Goal: Task Accomplishment & Management: Manage account settings

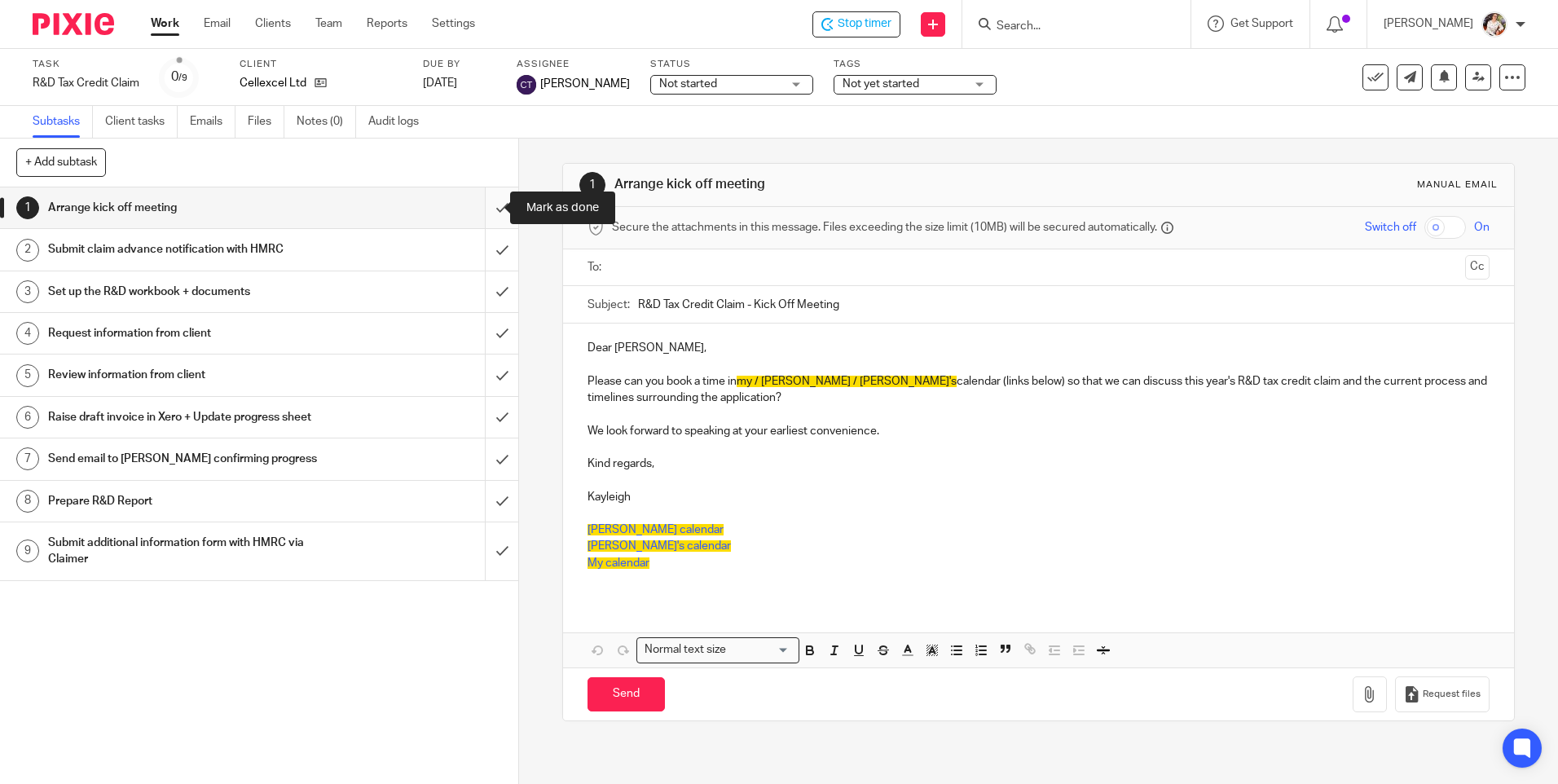
click at [480, 209] on input "submit" at bounding box center [259, 208] width 518 height 40
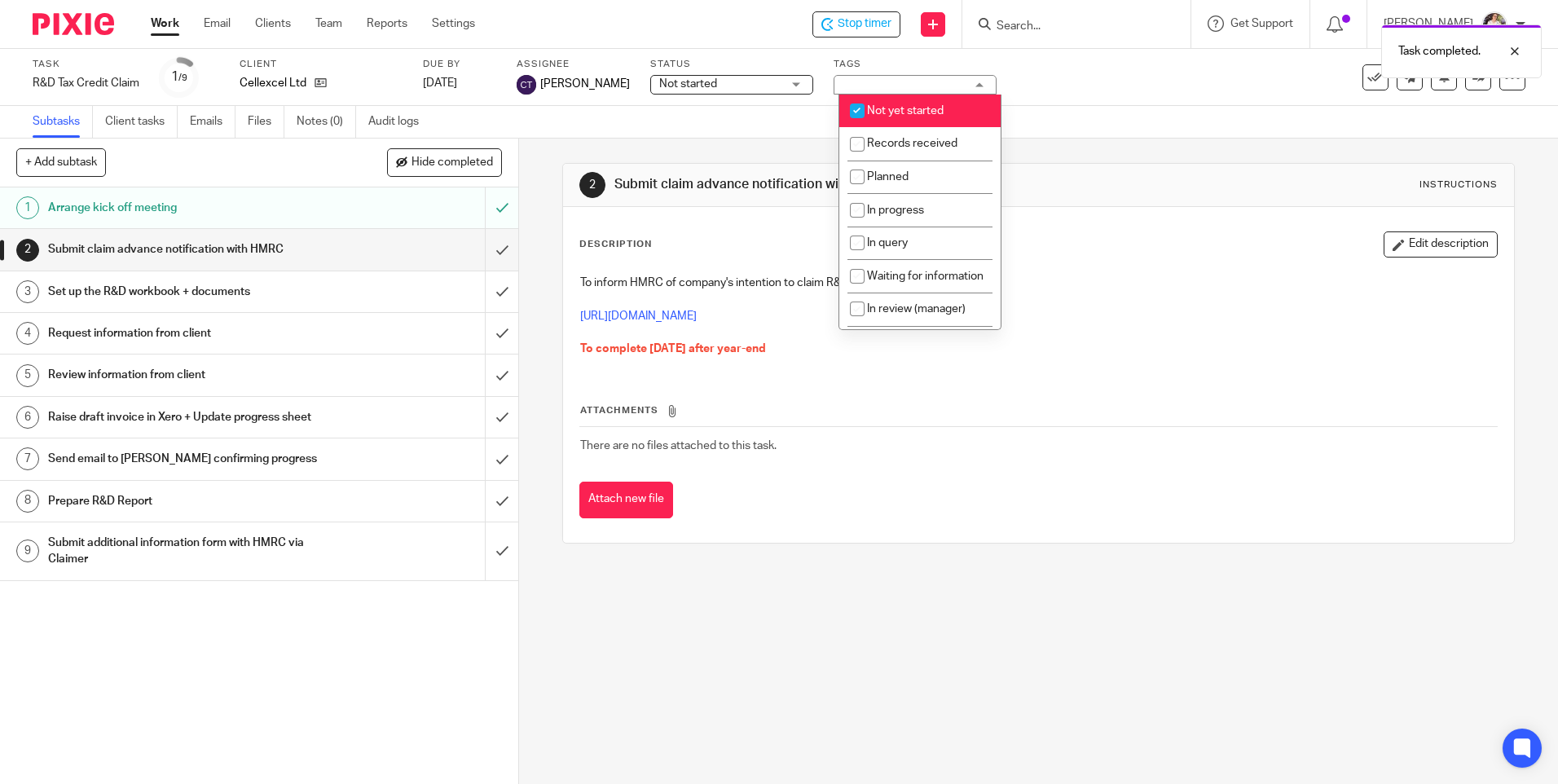
click at [963, 102] on li "Not yet started" at bounding box center [920, 111] width 162 height 34
checkbox input "false"
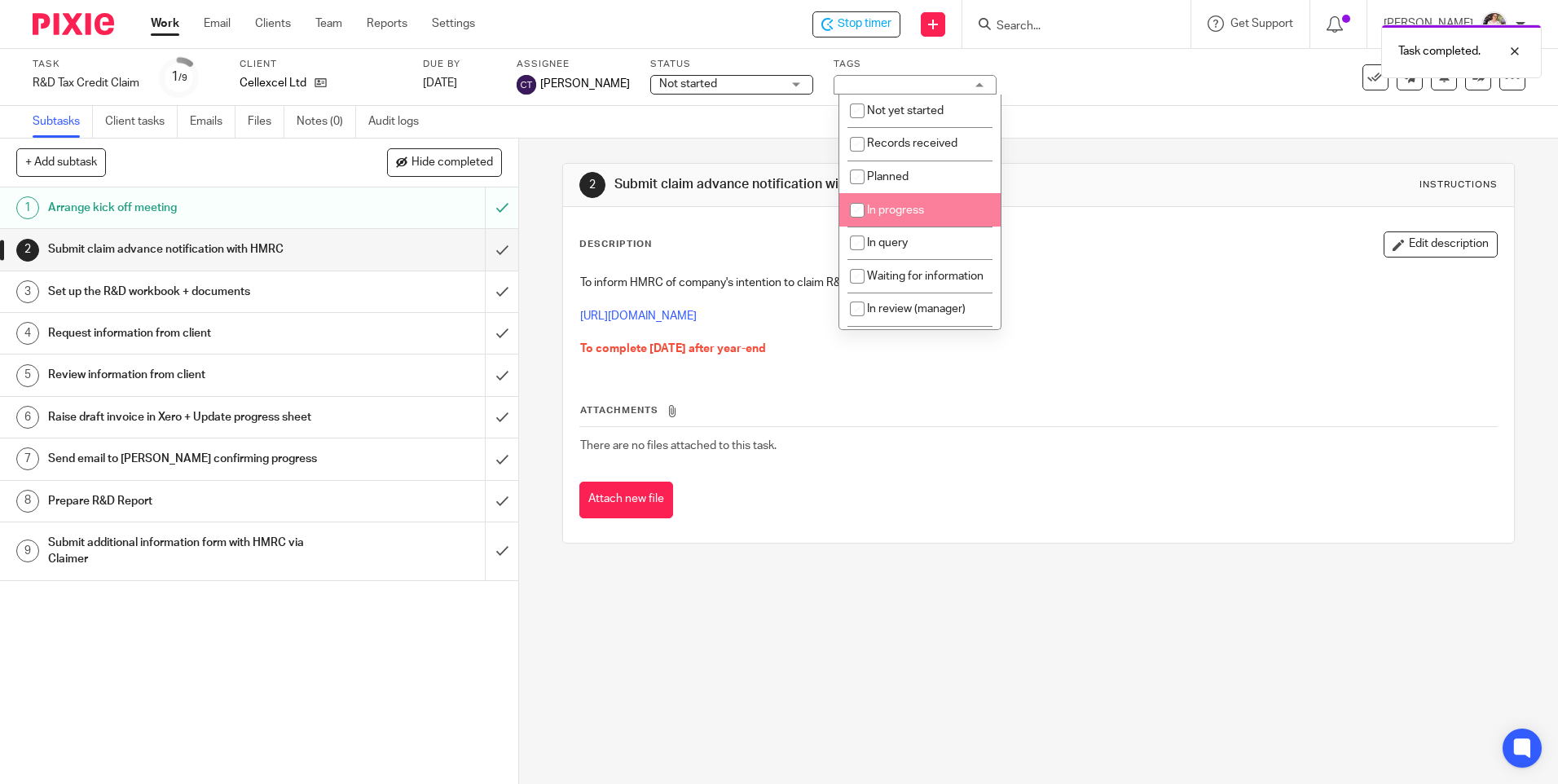
click at [909, 219] on li "In progress" at bounding box center [920, 210] width 162 height 34
checkbox input "true"
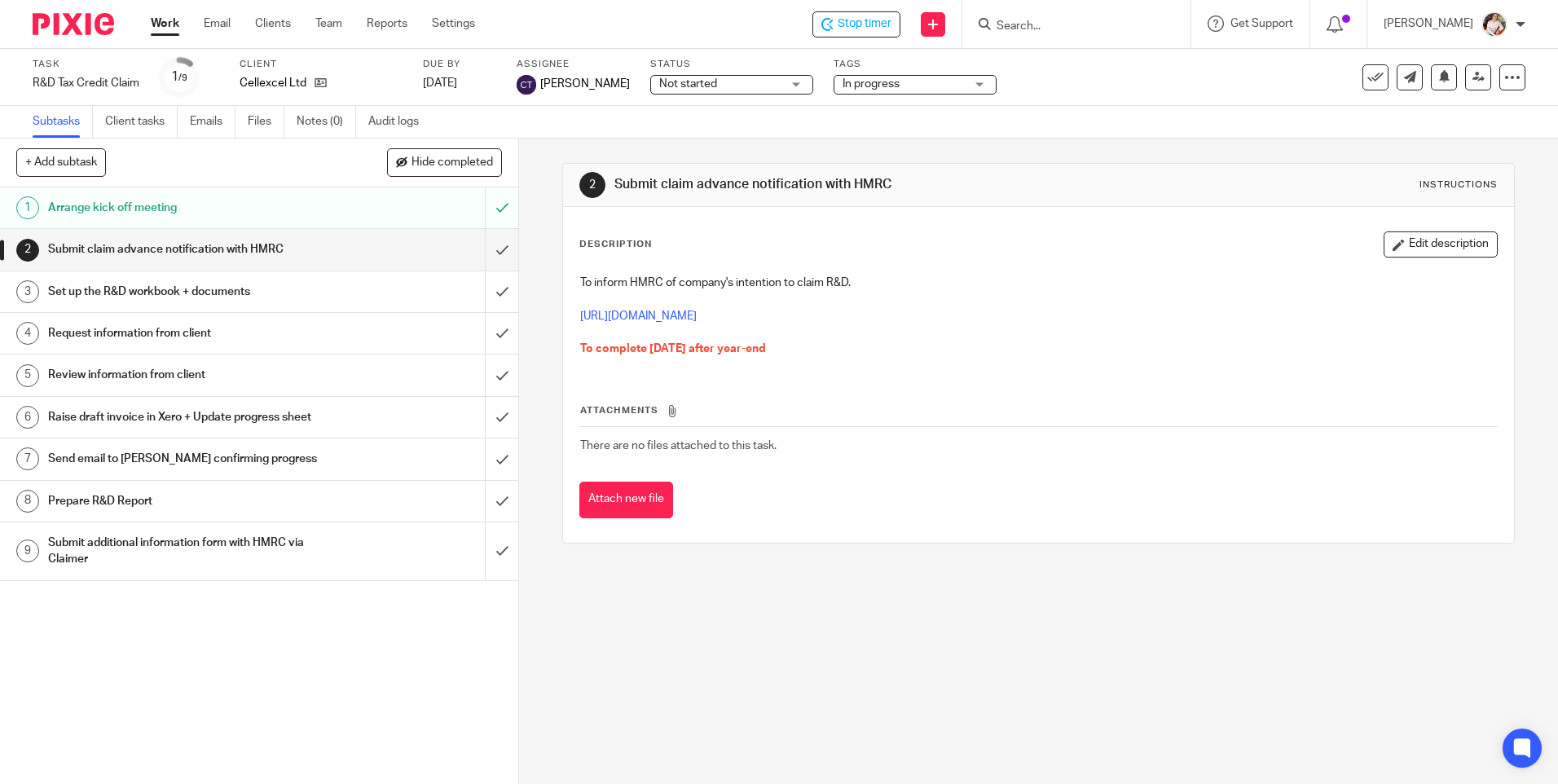
click at [1105, 109] on div "Subtasks Client tasks Emails Files Notes (0) Audit logs" at bounding box center [779, 122] width 1558 height 33
click at [1472, 79] on icon at bounding box center [1478, 77] width 13 height 13
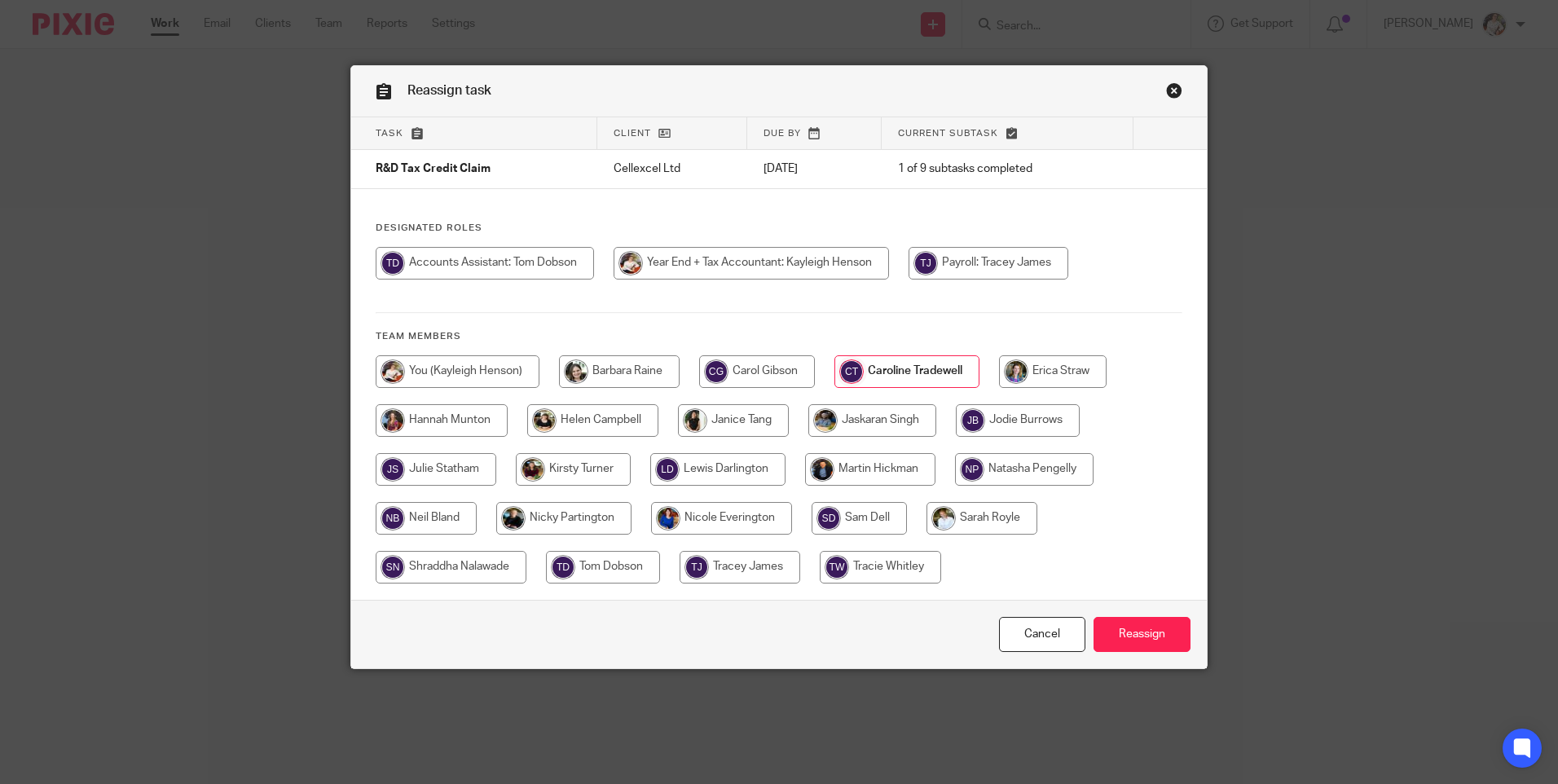
click at [468, 575] on input "radio" at bounding box center [450, 567] width 151 height 33
radio input "true"
click at [1125, 633] on input "Reassign" at bounding box center [1142, 634] width 97 height 35
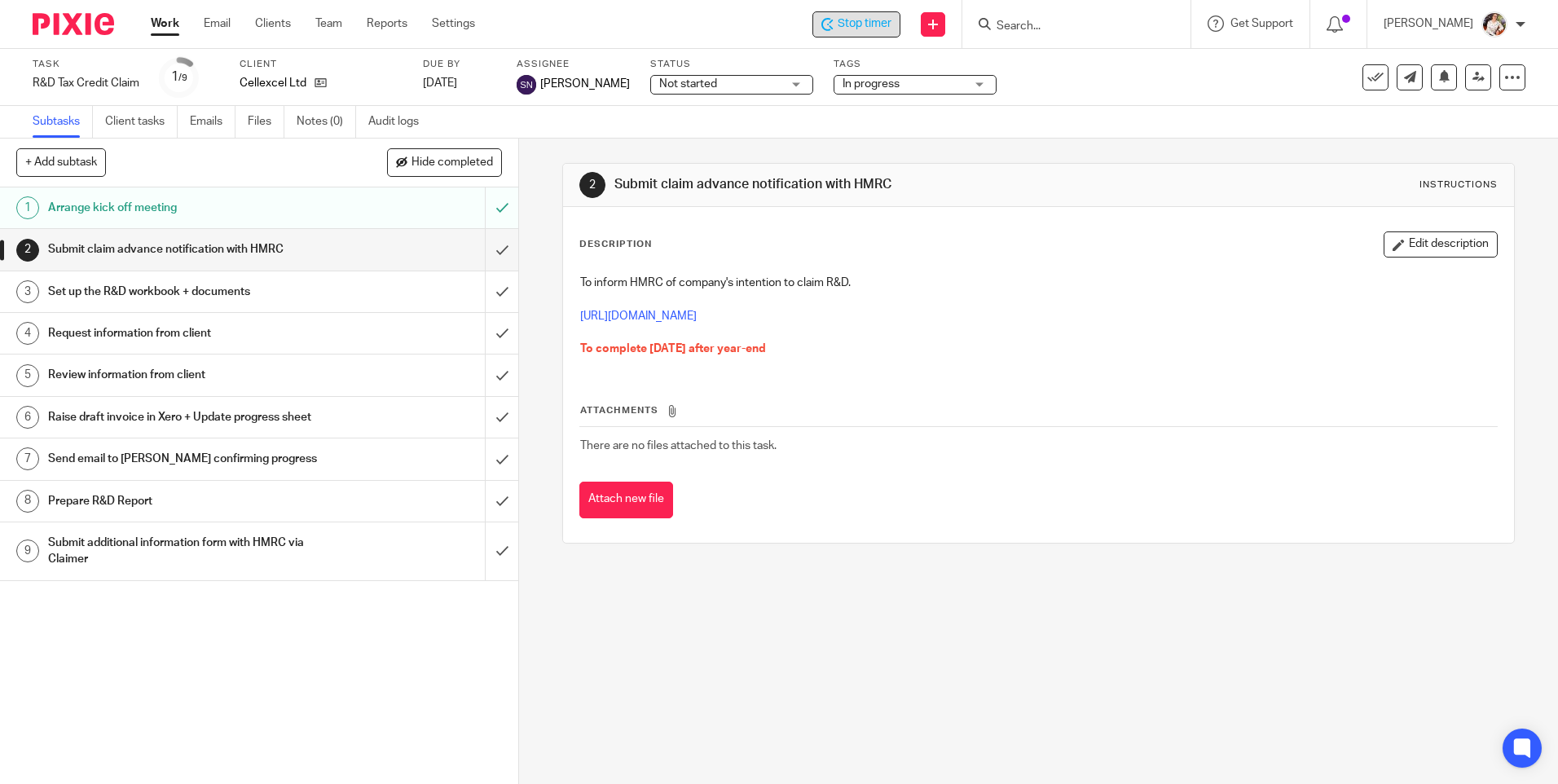
click at [857, 21] on span "Stop timer" at bounding box center [865, 24] width 54 height 17
click at [302, 294] on h1 "Set up the R&D workbook + documents" at bounding box center [188, 291] width 280 height 24
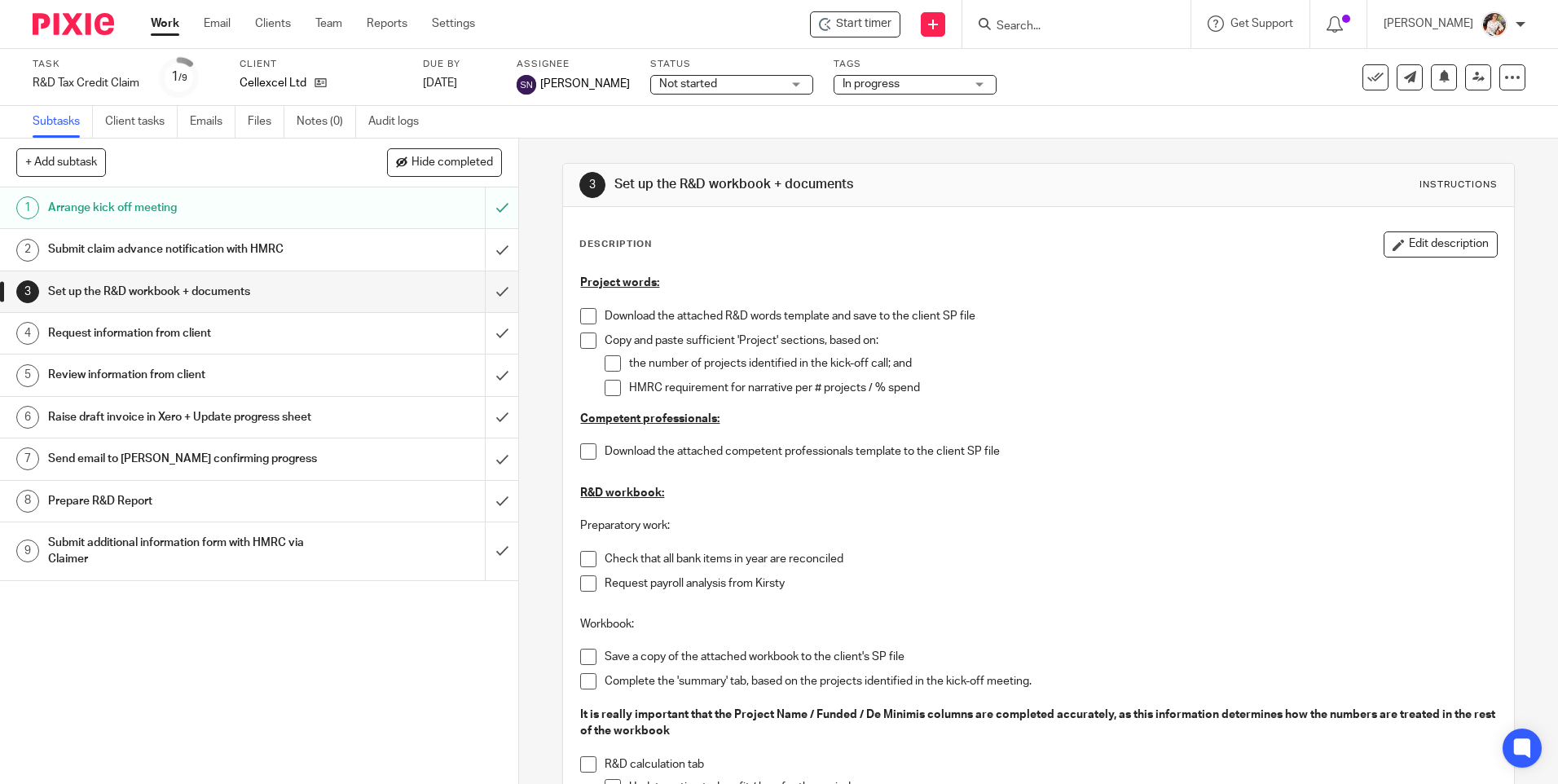
click at [582, 559] on span at bounding box center [588, 559] width 16 height 16
click at [583, 579] on span at bounding box center [588, 583] width 16 height 16
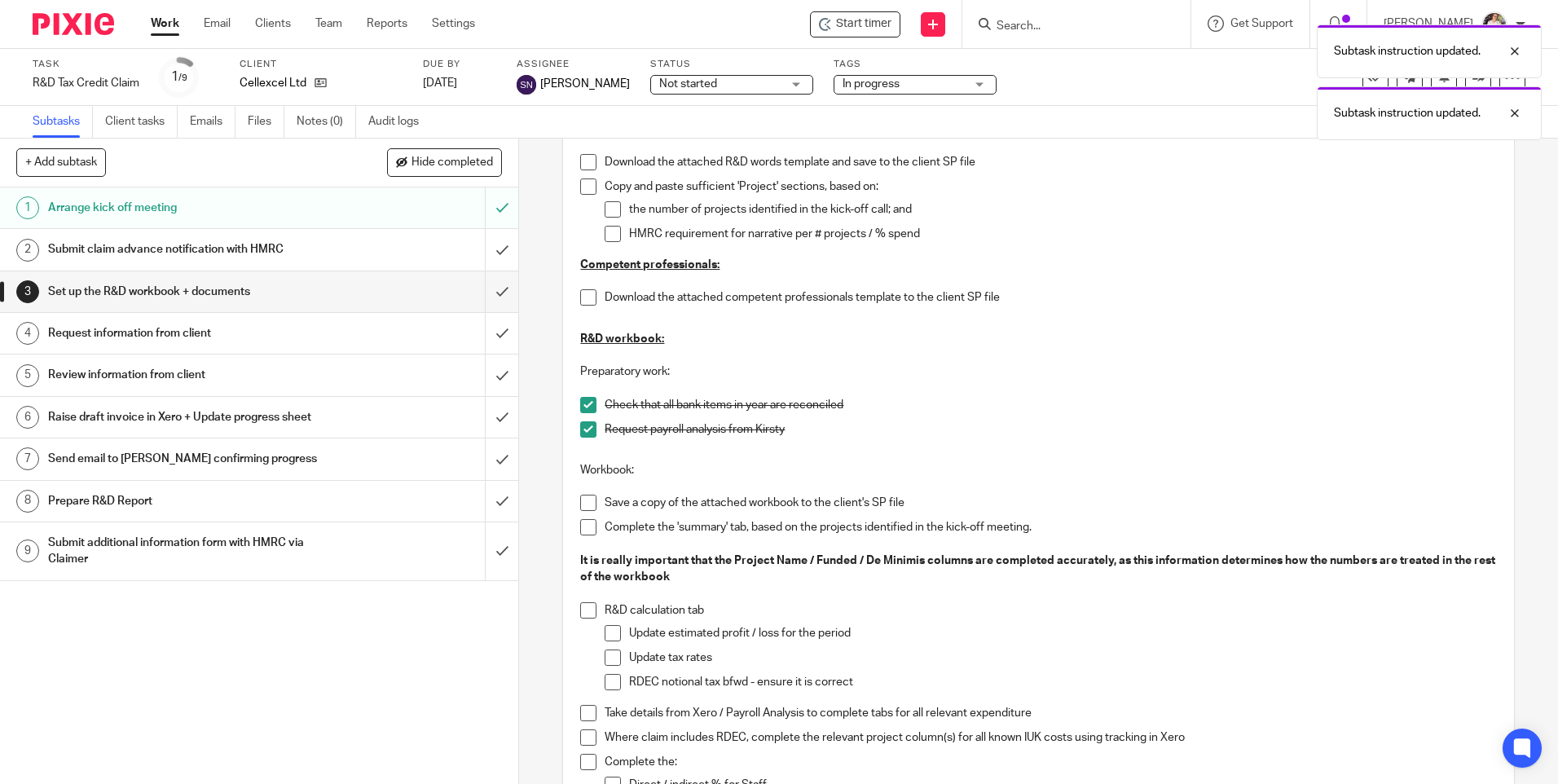
scroll to position [163, 0]
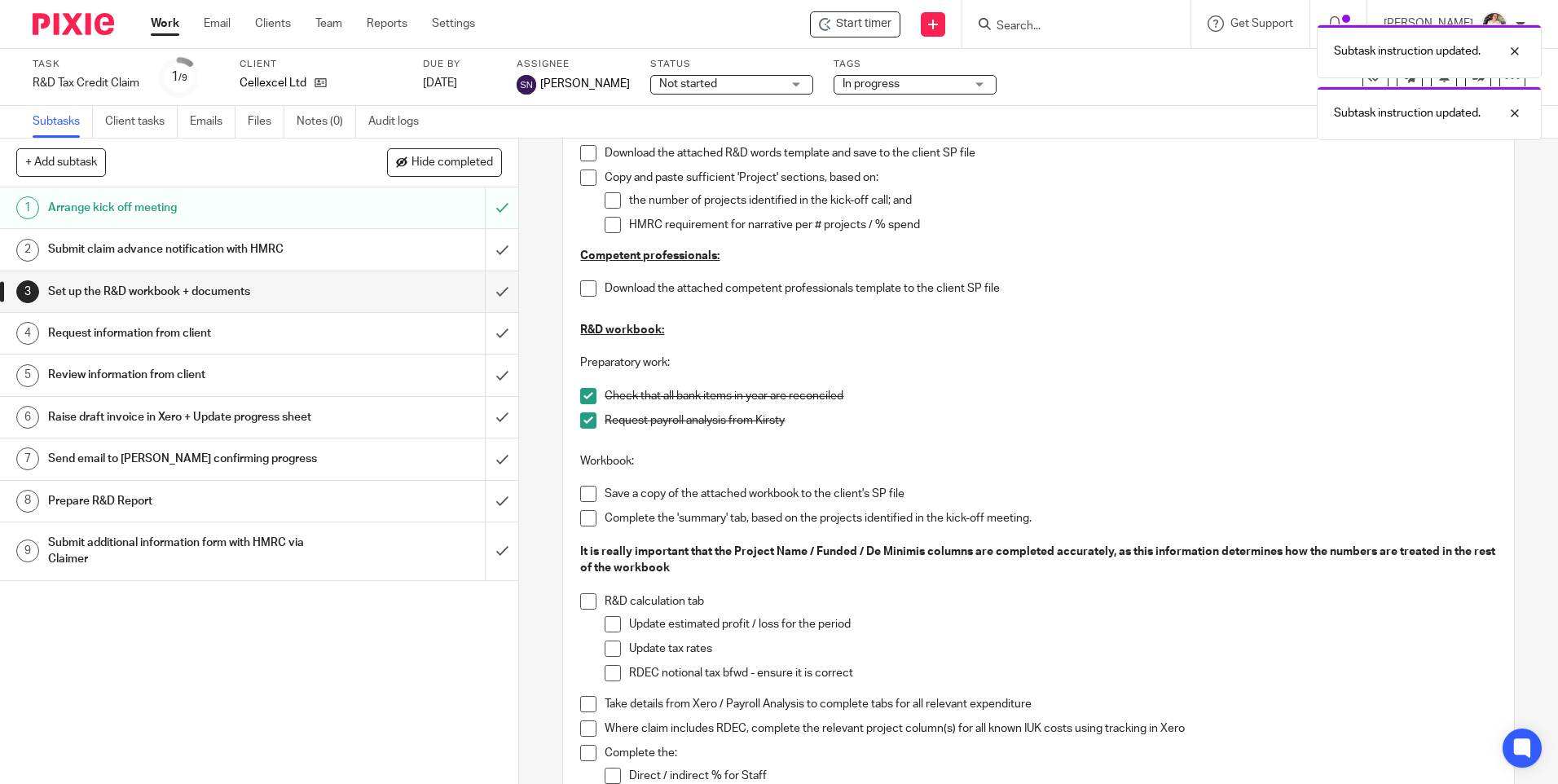
click at [583, 491] on span at bounding box center [588, 493] width 16 height 16
click at [586, 699] on span at bounding box center [588, 703] width 16 height 16
click at [164, 24] on link "Work" at bounding box center [165, 23] width 29 height 16
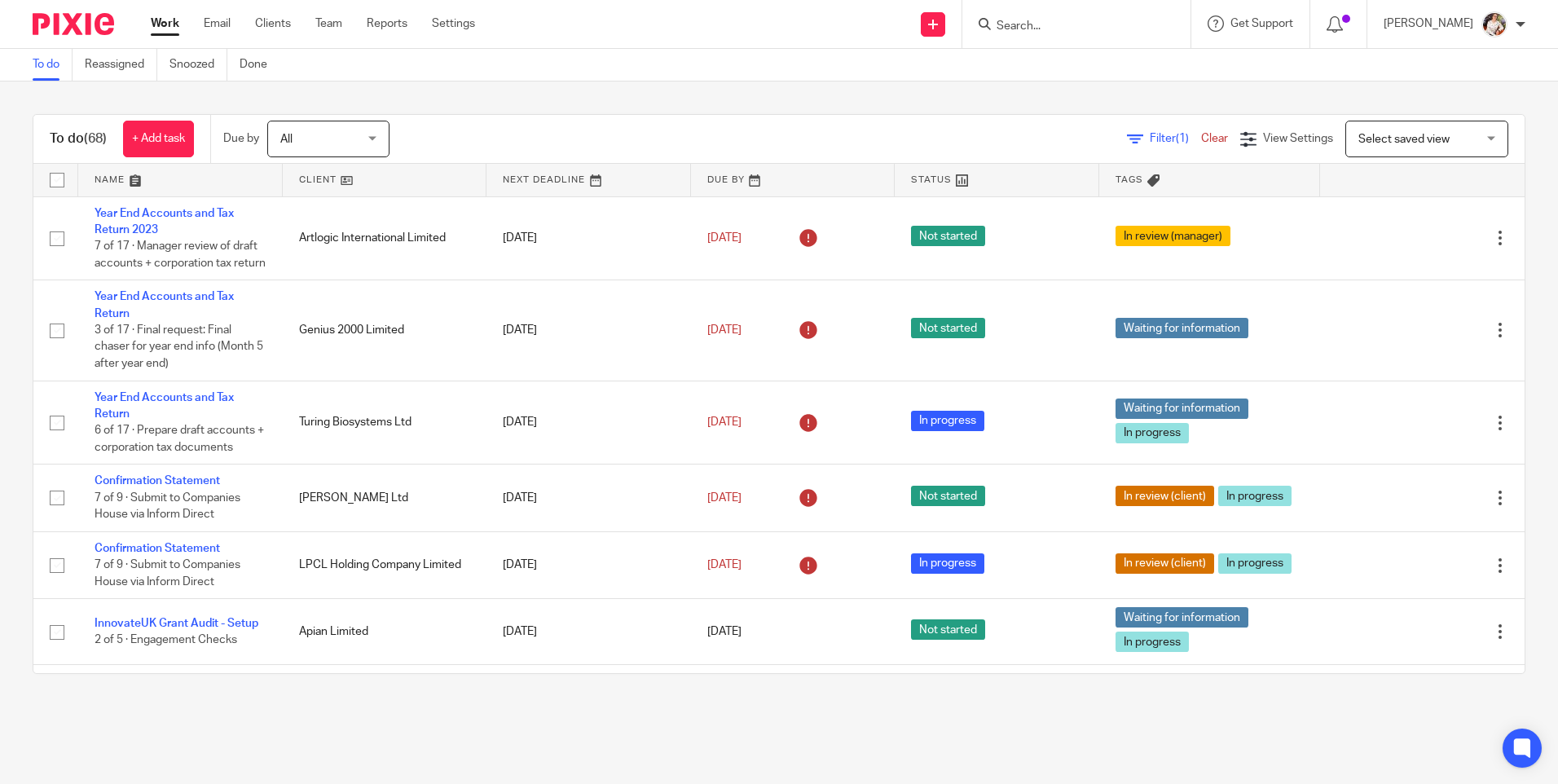
click at [1078, 24] on input "Search" at bounding box center [1068, 26] width 146 height 14
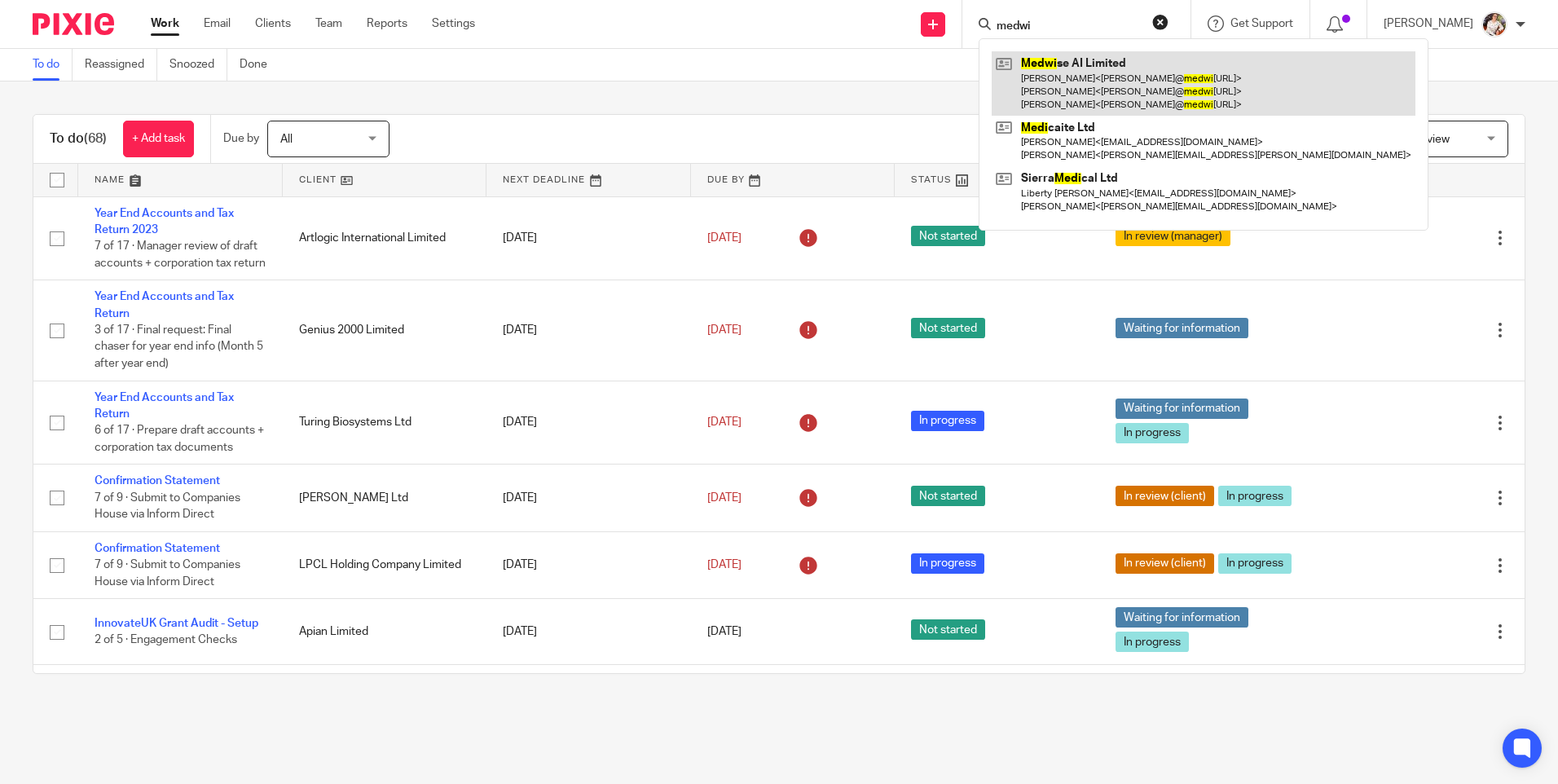
type input "medwi"
click at [1079, 58] on link at bounding box center [1204, 83] width 424 height 65
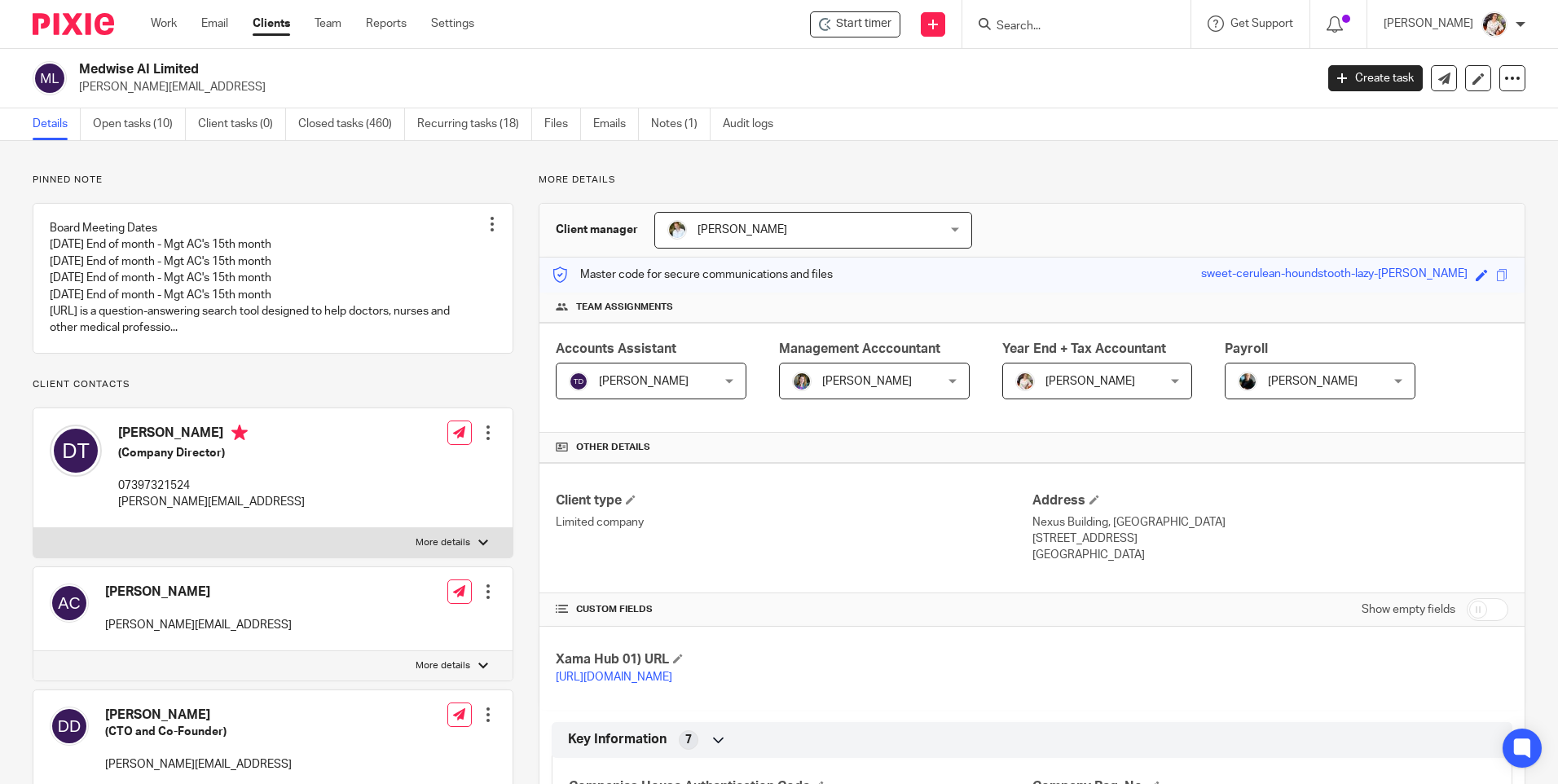
click at [602, 597] on div "CUSTOM FIELDS Show empty fields" at bounding box center [1032, 609] width 952 height 33
click at [152, 127] on link "Open tasks (10)" at bounding box center [139, 124] width 93 height 32
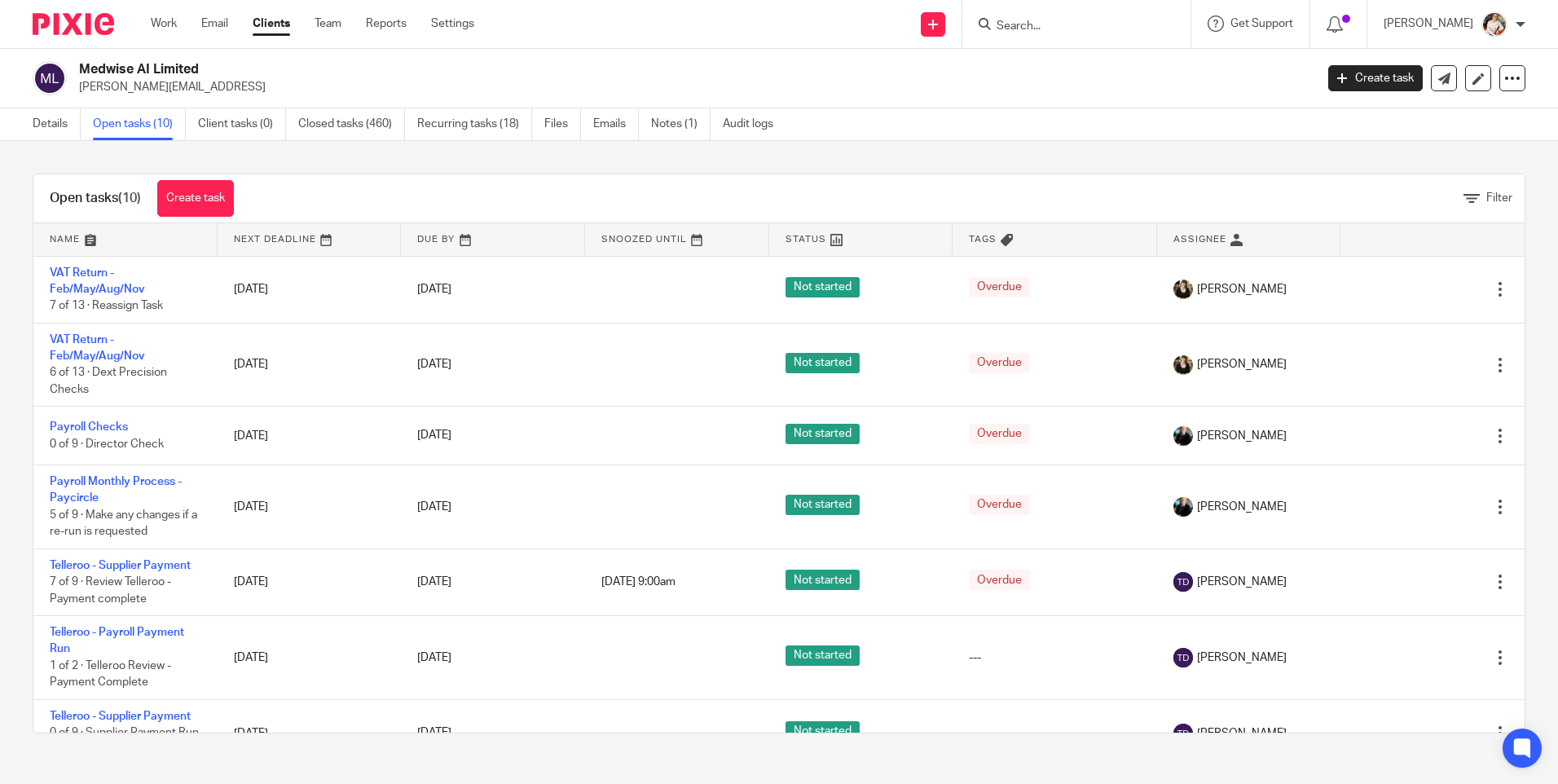
scroll to position [302, 0]
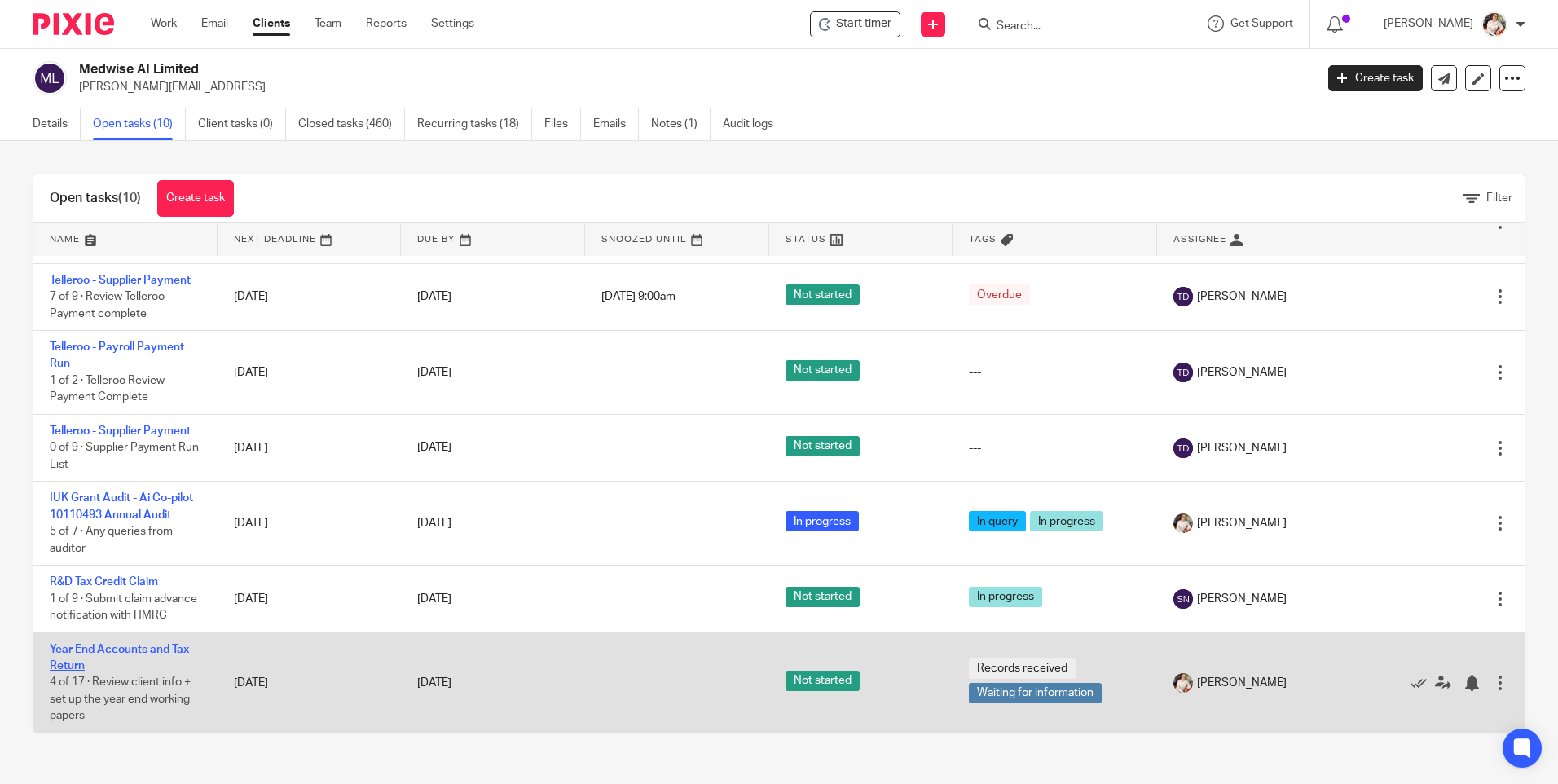
click at [116, 653] on link "Year End Accounts and Tax Return" at bounding box center [119, 657] width 140 height 28
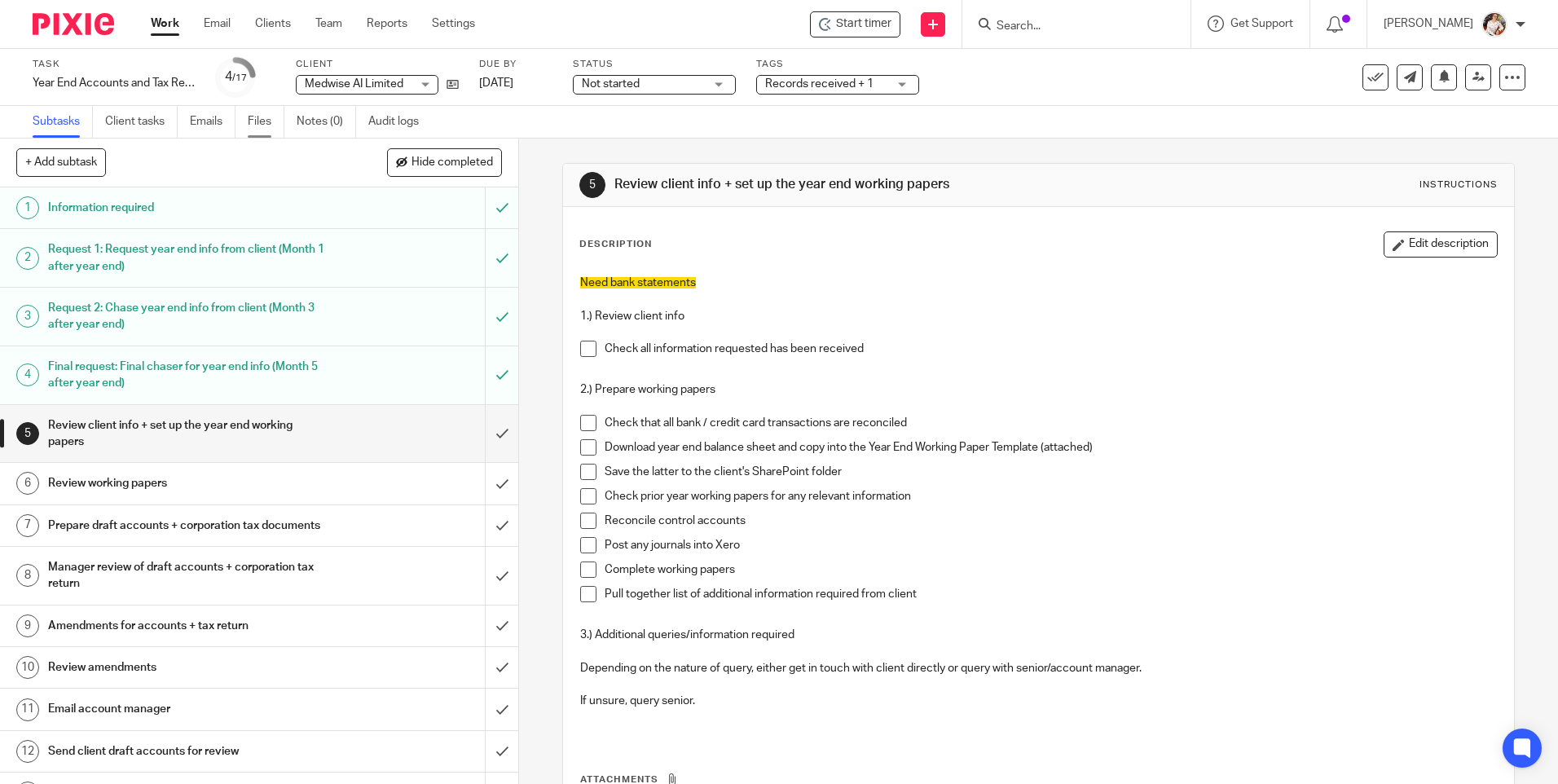
click at [267, 121] on link "Files" at bounding box center [266, 122] width 37 height 32
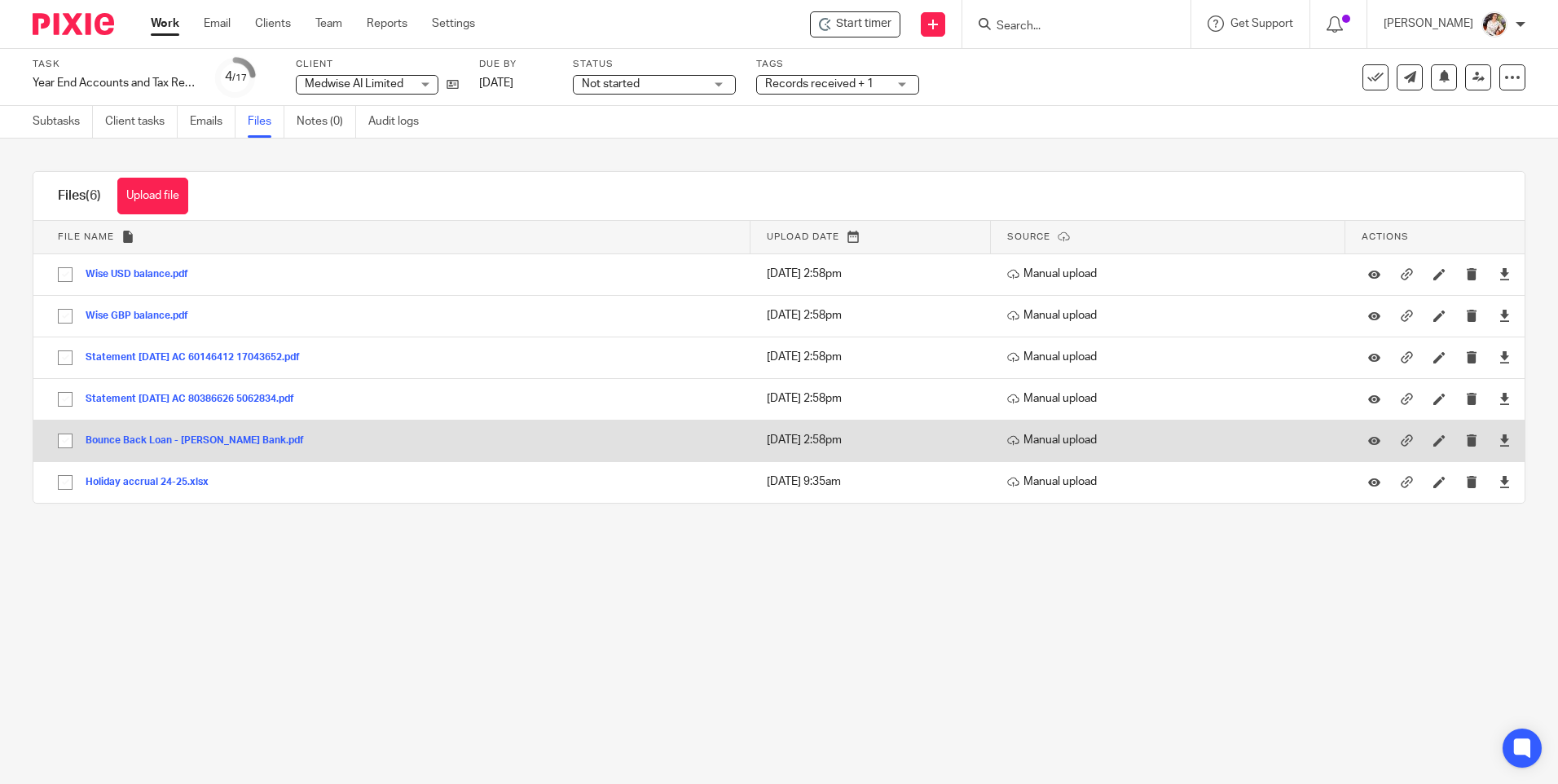
drag, startPoint x: 66, startPoint y: 442, endPoint x: 67, endPoint y: 426, distance: 16.0
click at [66, 442] on input "checkbox" at bounding box center [65, 441] width 31 height 31
checkbox input "true"
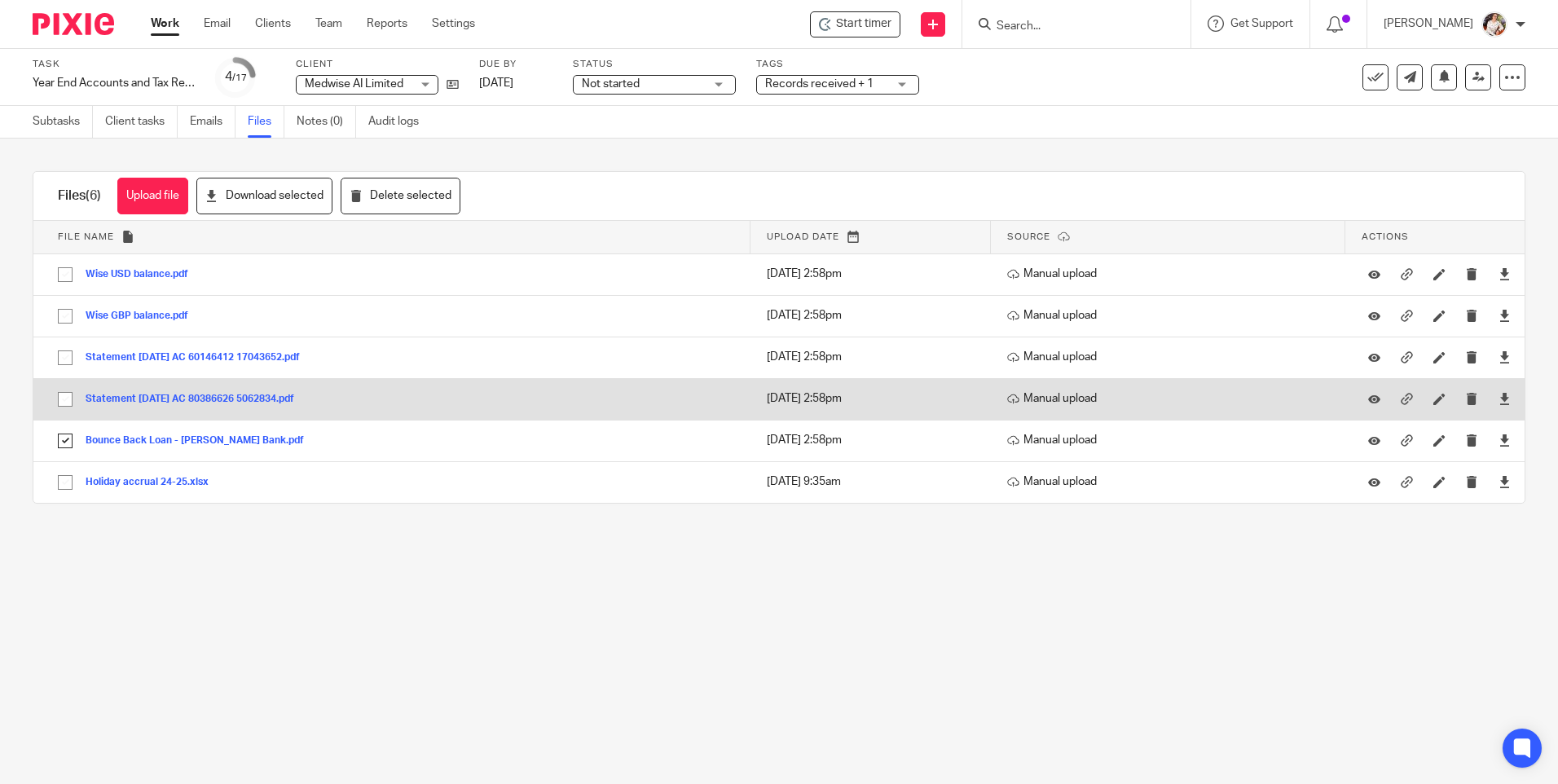
click at [68, 403] on input "checkbox" at bounding box center [65, 399] width 31 height 31
checkbox input "true"
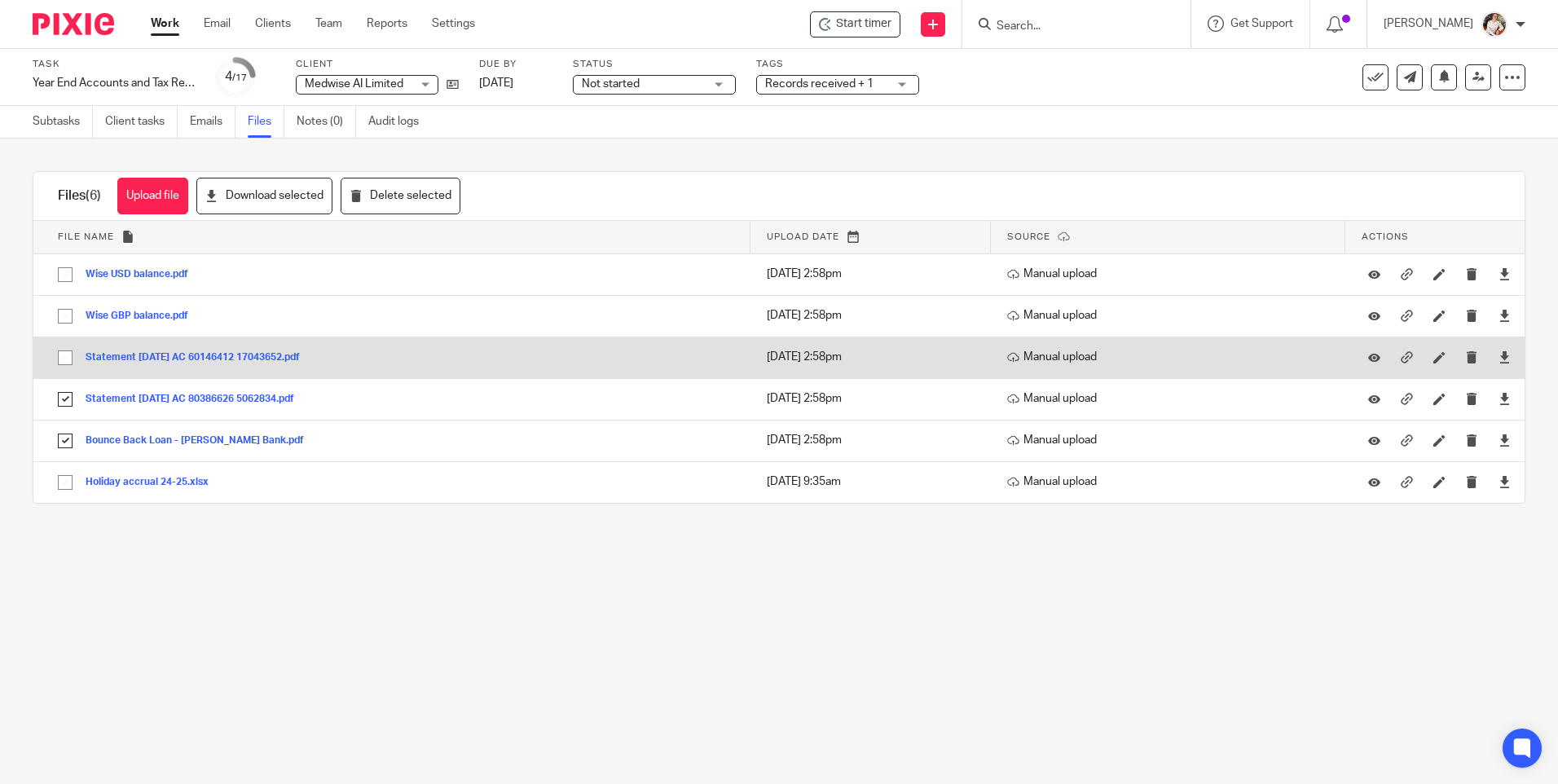
click at [64, 356] on input "checkbox" at bounding box center [65, 358] width 31 height 31
checkbox input "true"
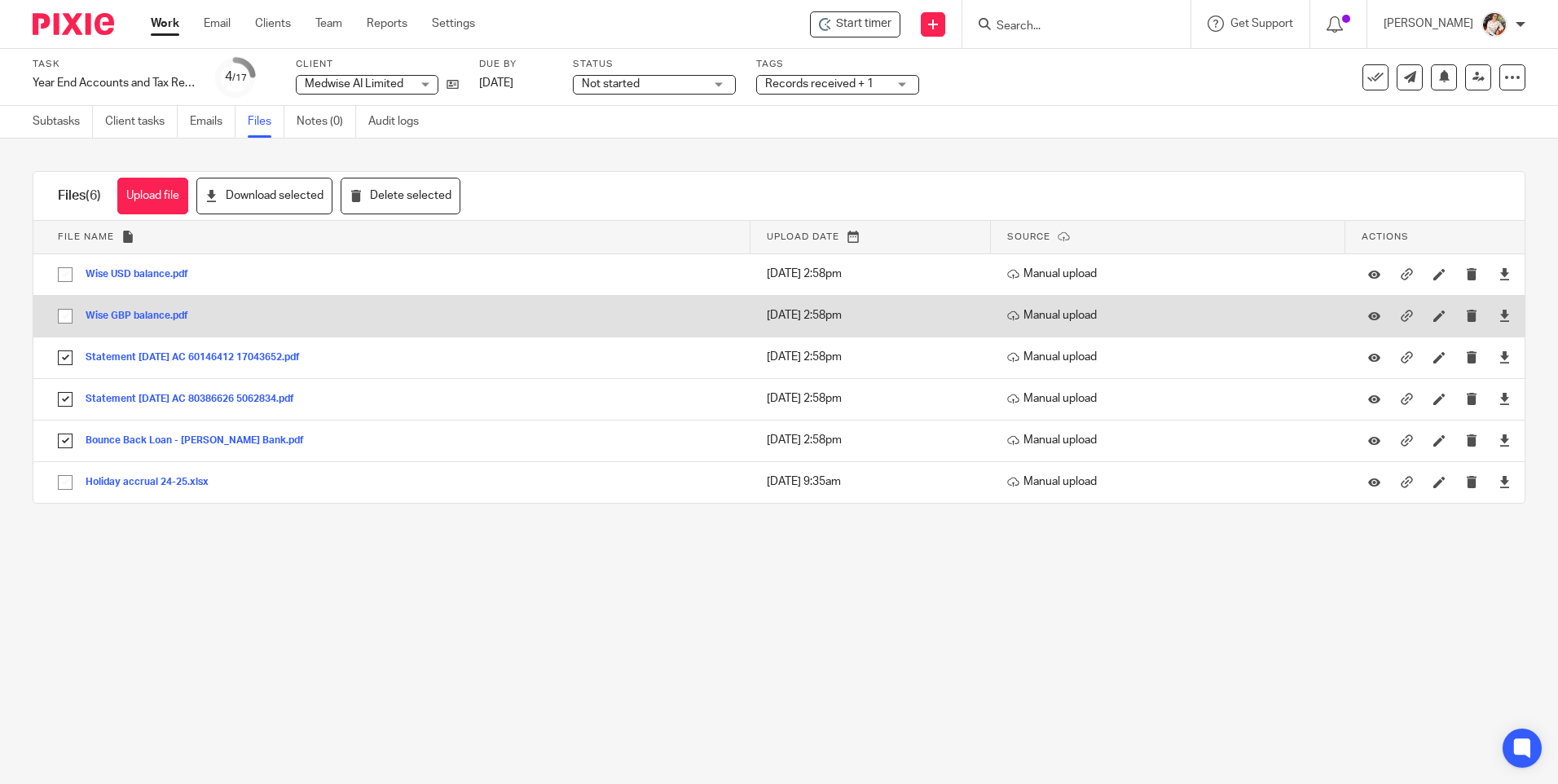
click at [64, 315] on input "checkbox" at bounding box center [65, 315] width 31 height 31
checkbox input "true"
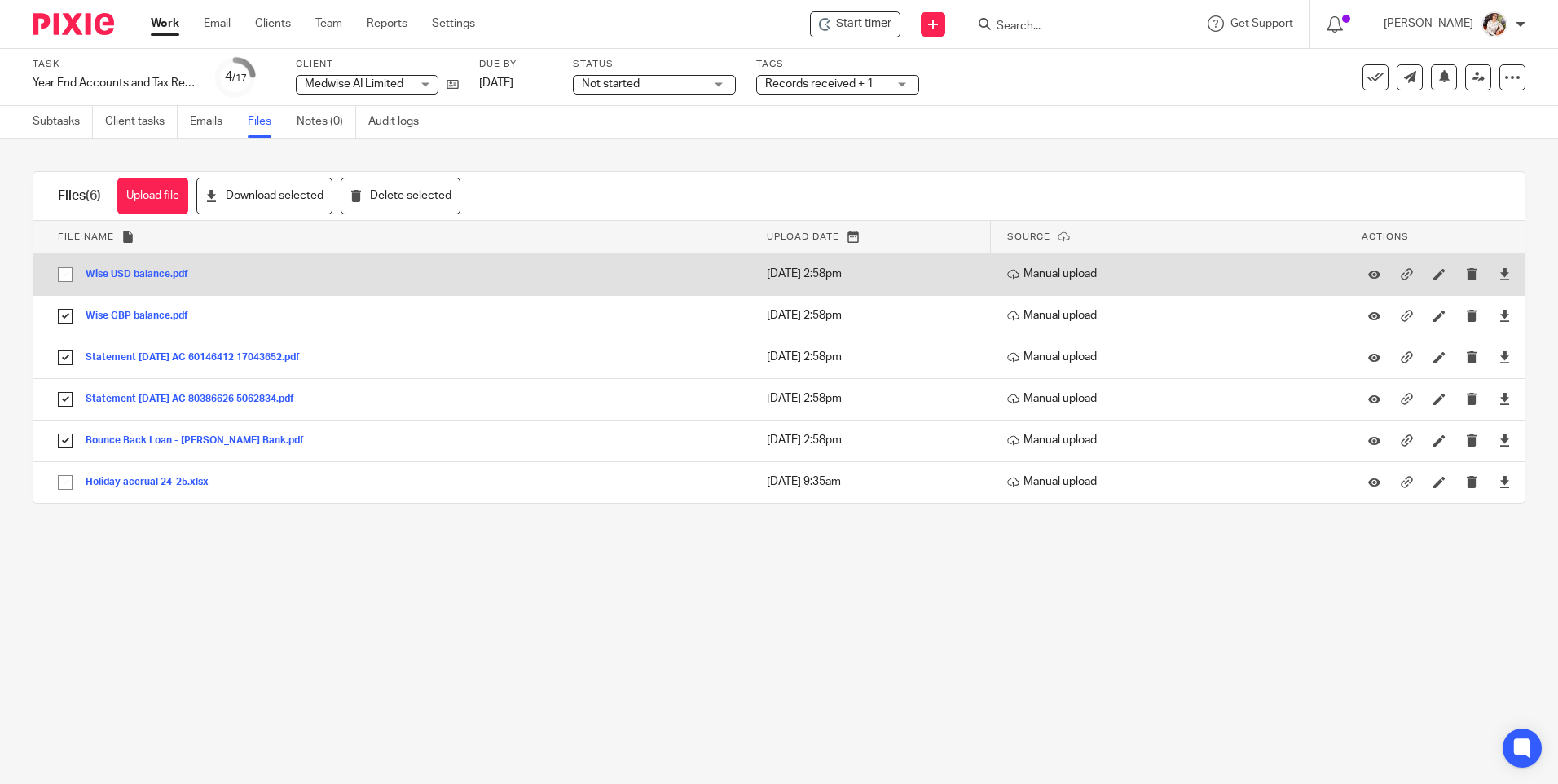
click at [66, 268] on input "checkbox" at bounding box center [65, 274] width 31 height 31
checkbox input "true"
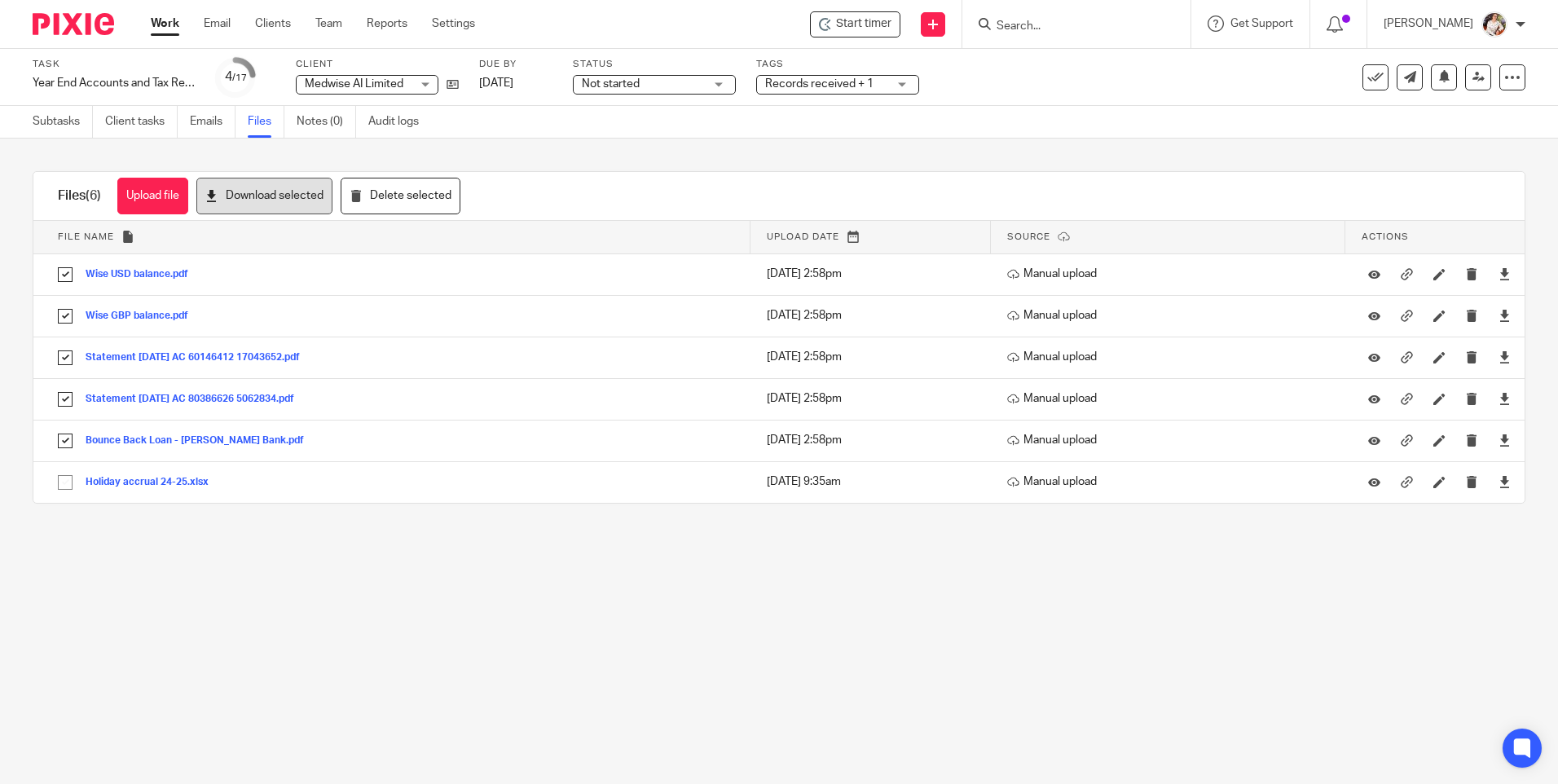
click at [282, 198] on button "Download selected" at bounding box center [264, 196] width 136 height 37
drag, startPoint x: 962, startPoint y: 123, endPoint x: 925, endPoint y: 109, distance: 39.6
click at [962, 123] on div "Subtasks Client tasks Emails Files Notes (0) Audit logs" at bounding box center [779, 122] width 1558 height 33
click at [873, 76] on span "Records received + 1" at bounding box center [825, 84] width 122 height 17
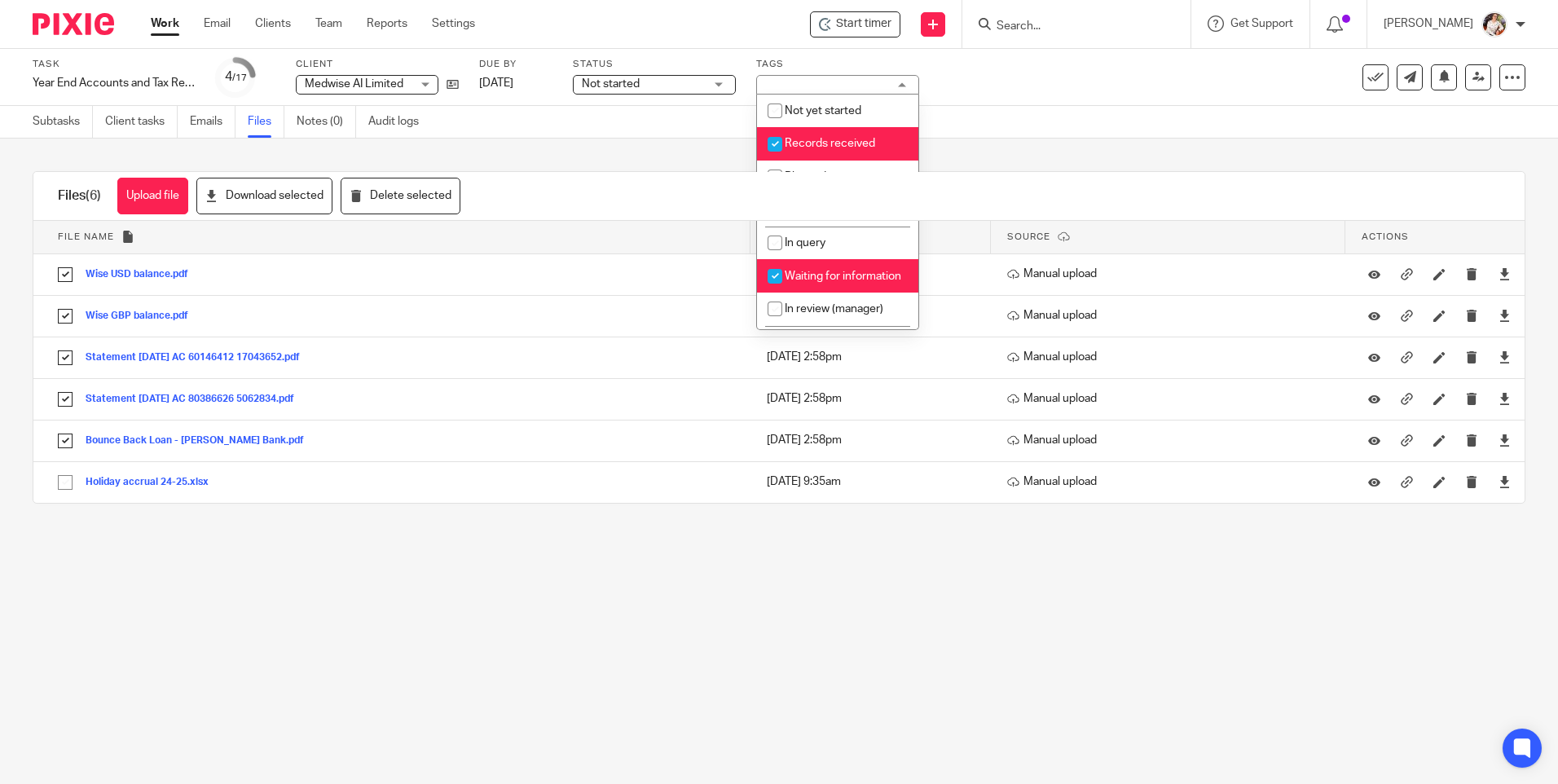
click at [847, 284] on li "Waiting for information" at bounding box center [838, 276] width 162 height 34
checkbox input "false"
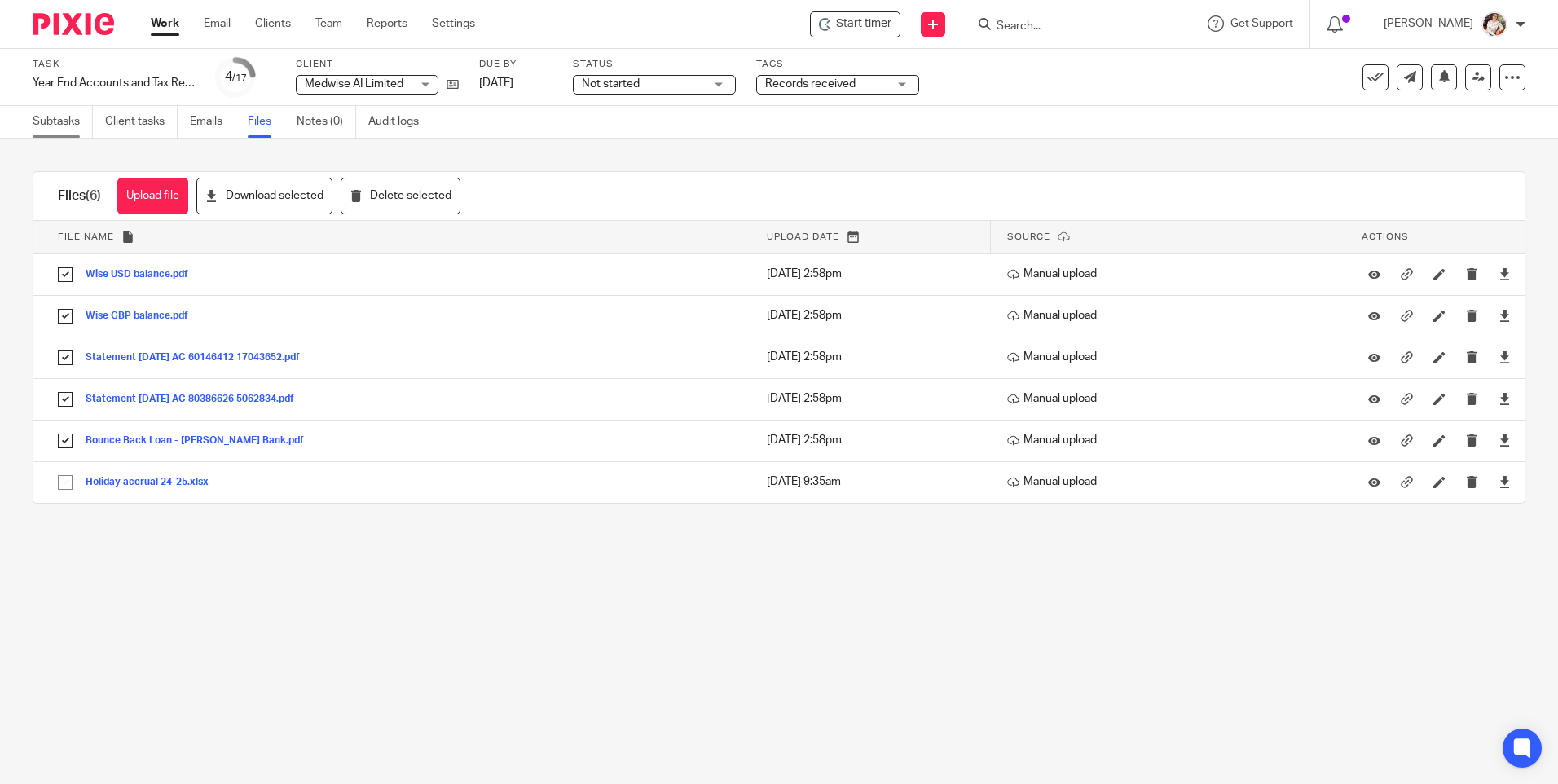
click at [85, 121] on link "Subtasks" at bounding box center [63, 122] width 61 height 32
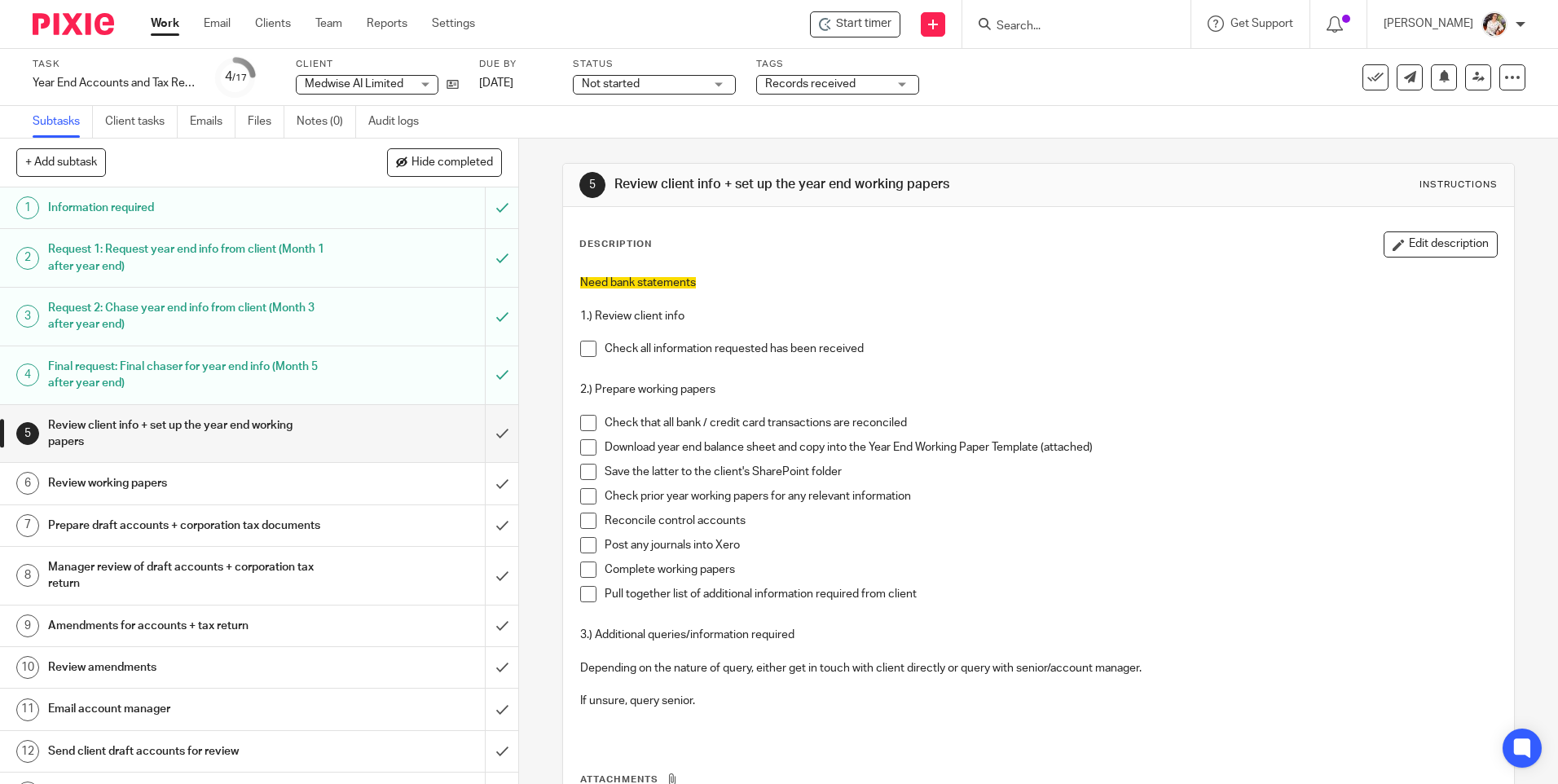
drag, startPoint x: 1381, startPoint y: 242, endPoint x: 961, endPoint y: 283, distance: 422.0
click at [1384, 243] on button "Edit description" at bounding box center [1441, 244] width 114 height 26
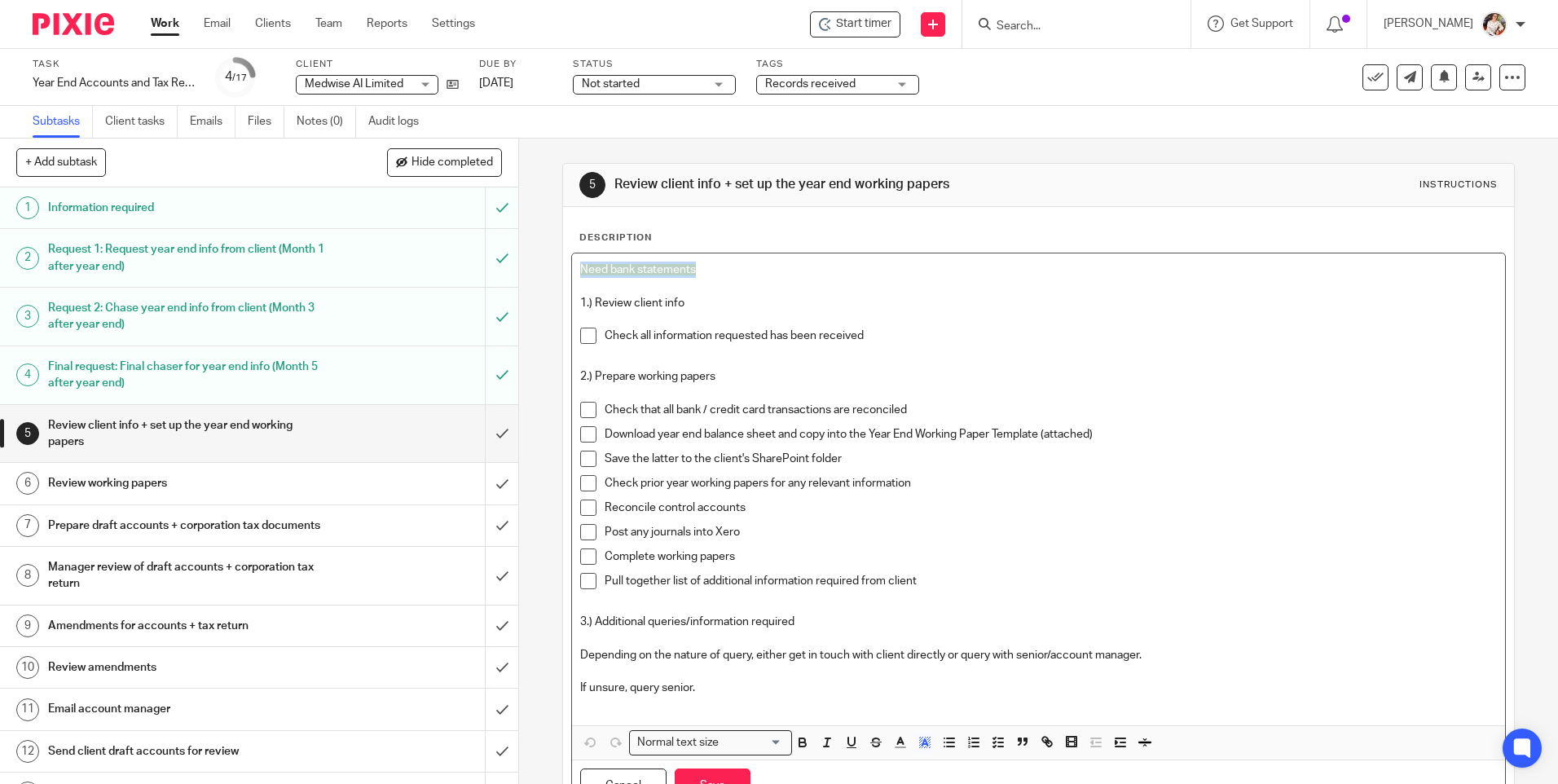
drag, startPoint x: 712, startPoint y: 264, endPoint x: 543, endPoint y: 264, distance: 169.0
click at [543, 264] on div "5 Review client info + set up the year end working papers Instructions Descript…" at bounding box center [1038, 461] width 1039 height 645
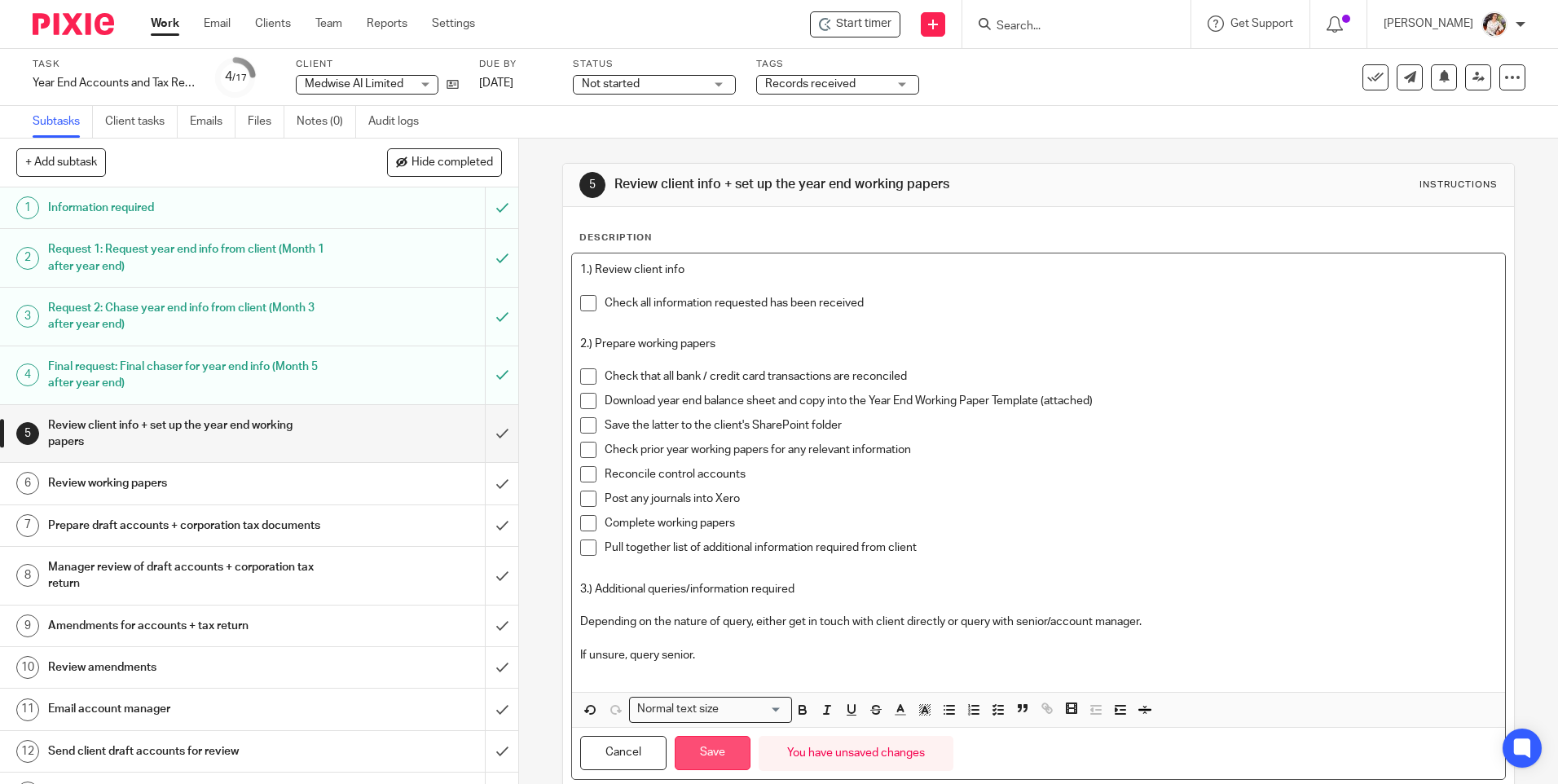
click at [708, 760] on button "Save" at bounding box center [713, 754] width 76 height 35
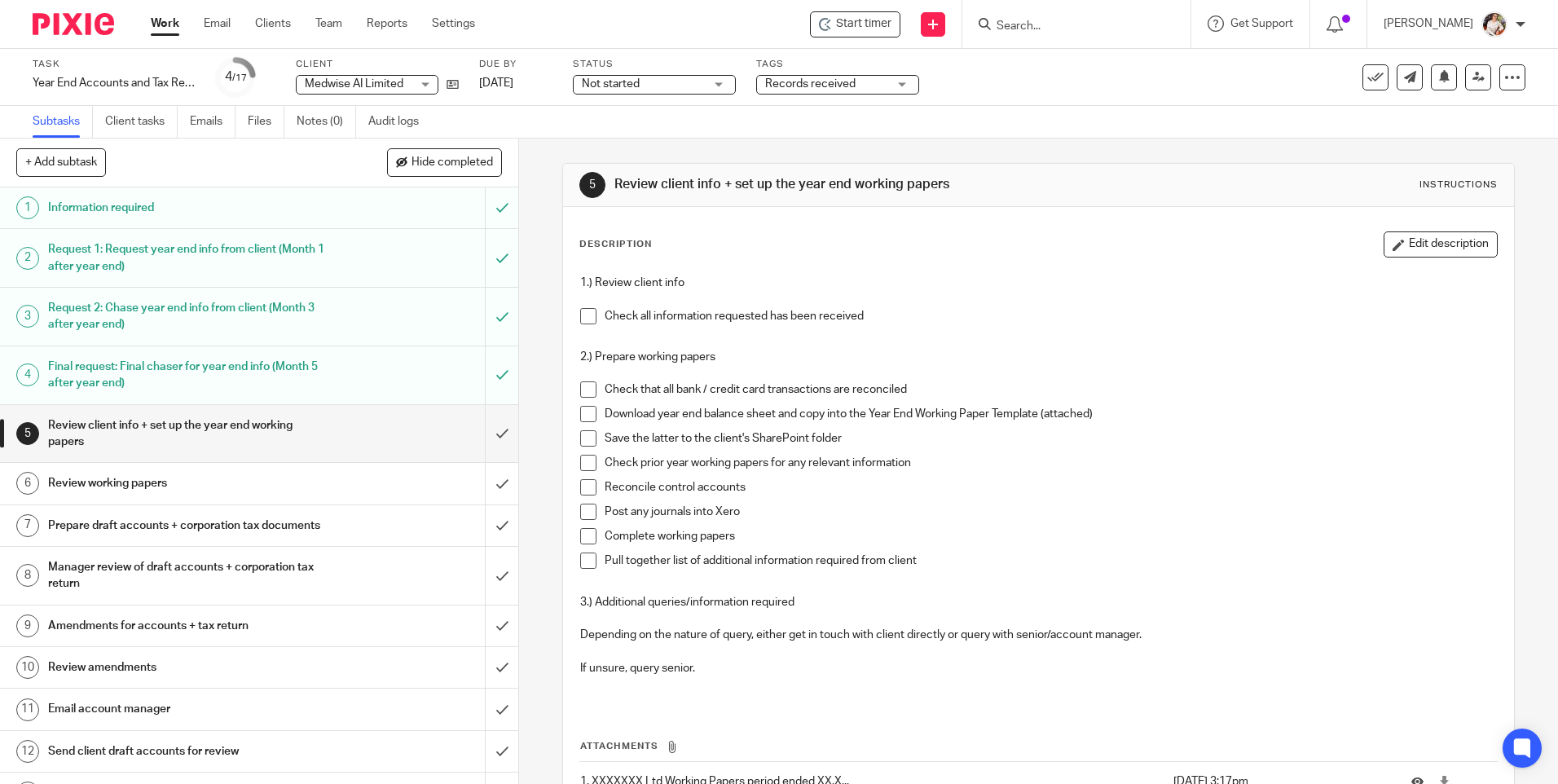
click at [137, 19] on div "Work Email Clients Team Reports Settings Work Email Clients Team Reports Settin…" at bounding box center [317, 24] width 365 height 48
click at [154, 24] on link "Work" at bounding box center [165, 23] width 29 height 16
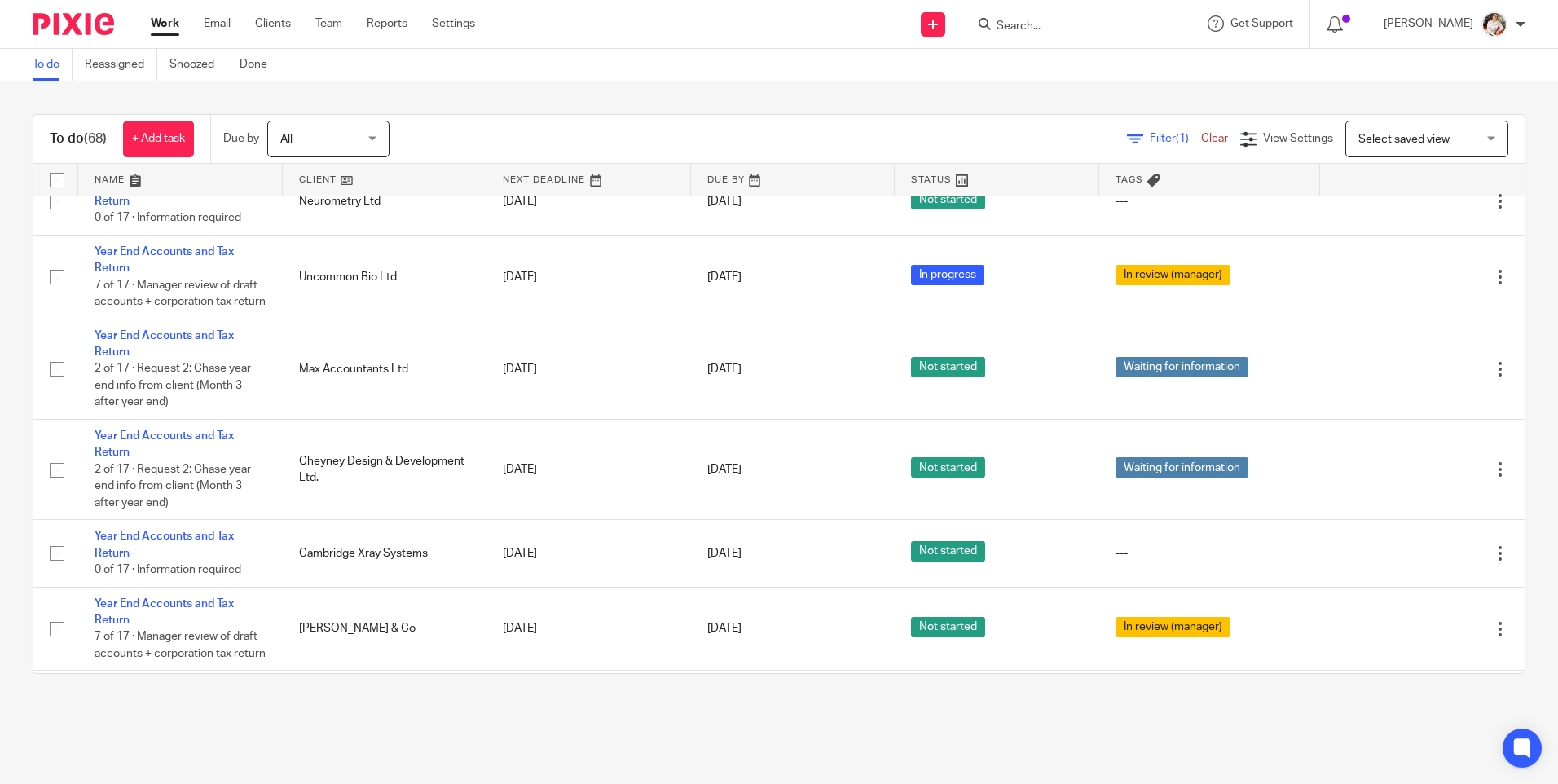
scroll to position [2933, 0]
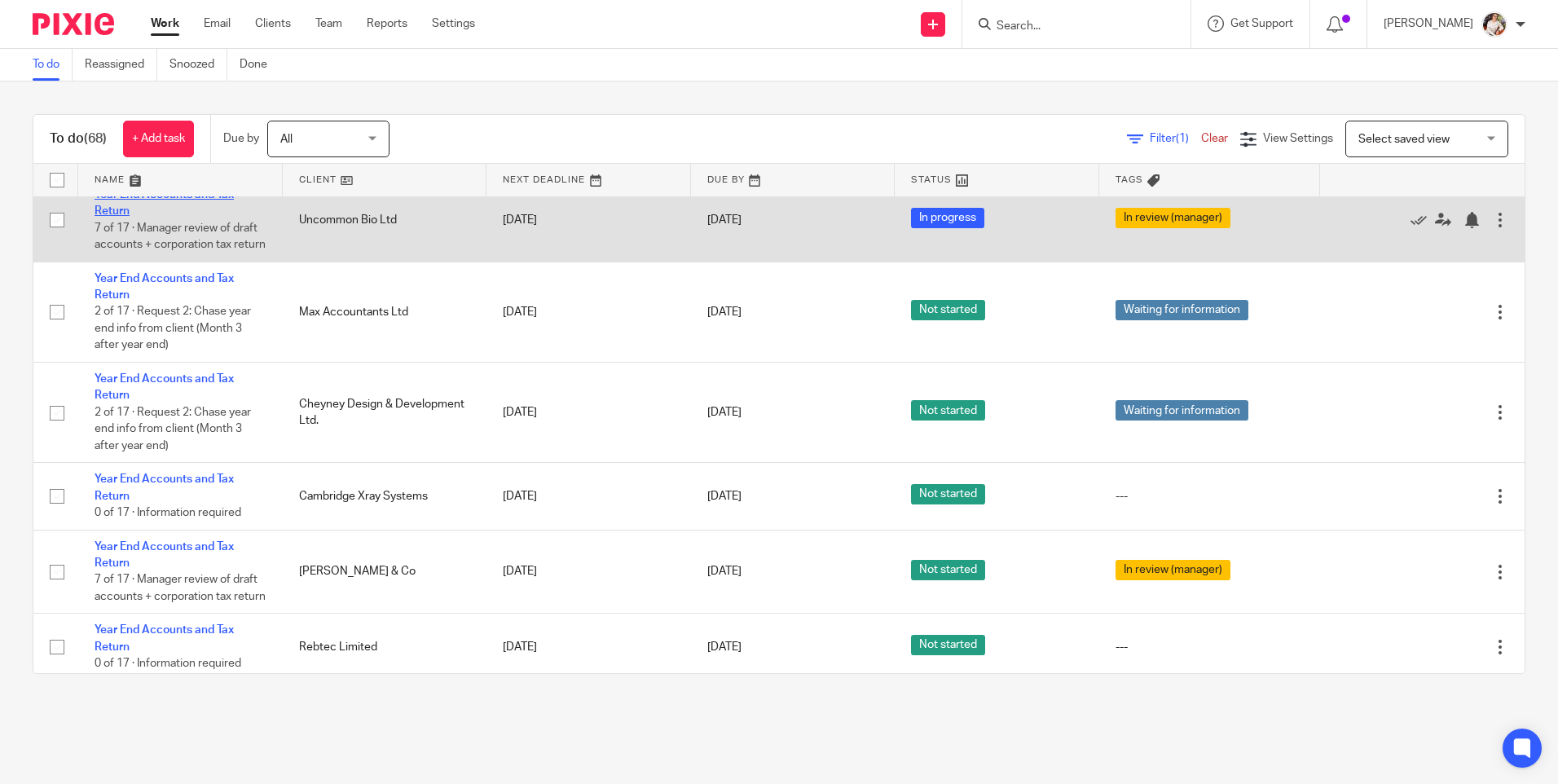
click at [164, 217] on link "Year End Accounts and Tax Return" at bounding box center [164, 203] width 140 height 28
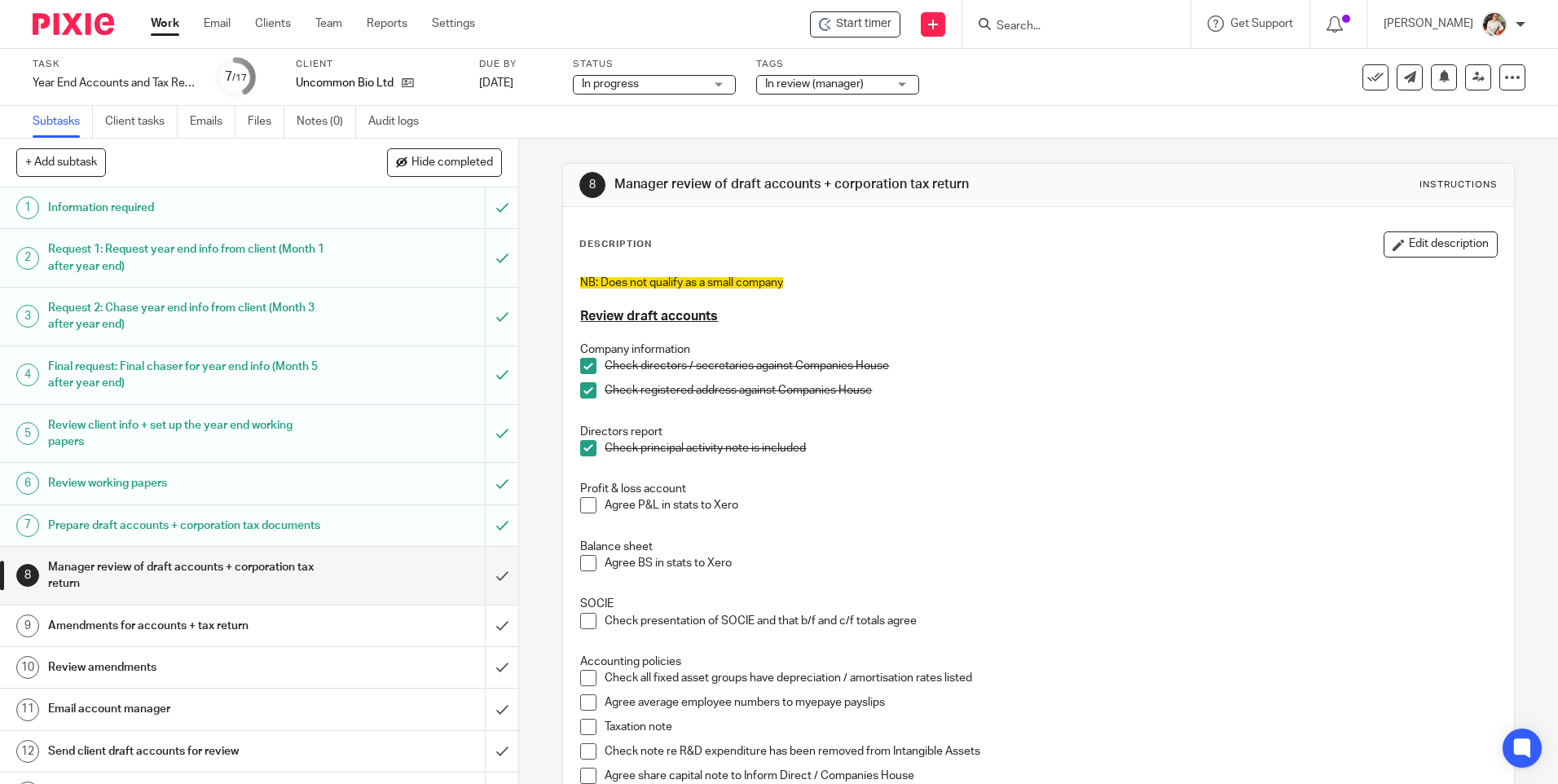
click at [793, 114] on div "Subtasks Client tasks Emails Files Notes (0) Audit logs" at bounding box center [779, 122] width 1558 height 33
click at [836, 29] on div "Start timer" at bounding box center [855, 24] width 72 height 17
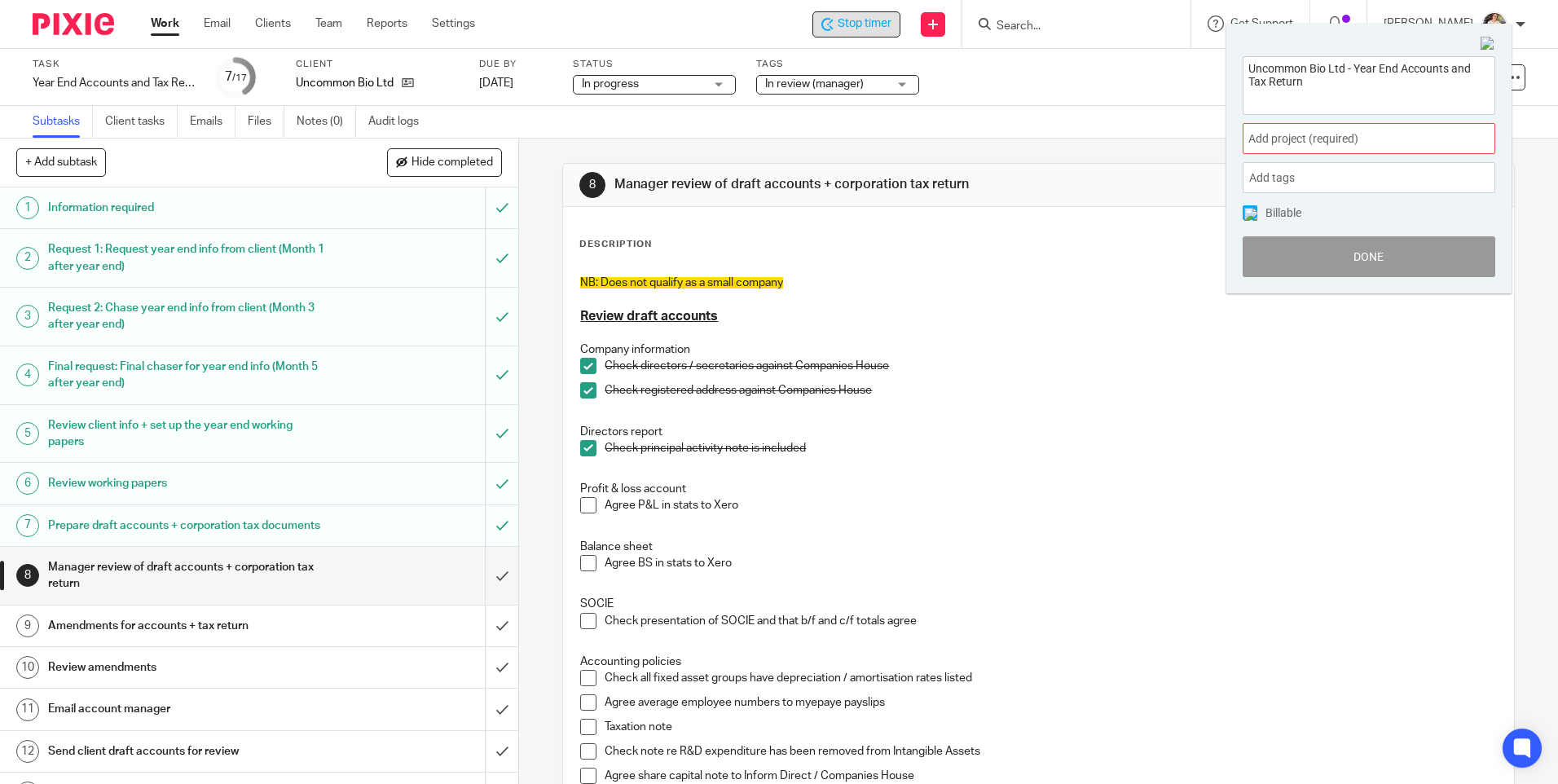
click at [1282, 140] on span "Add project (required) :" at bounding box center [1351, 139] width 205 height 17
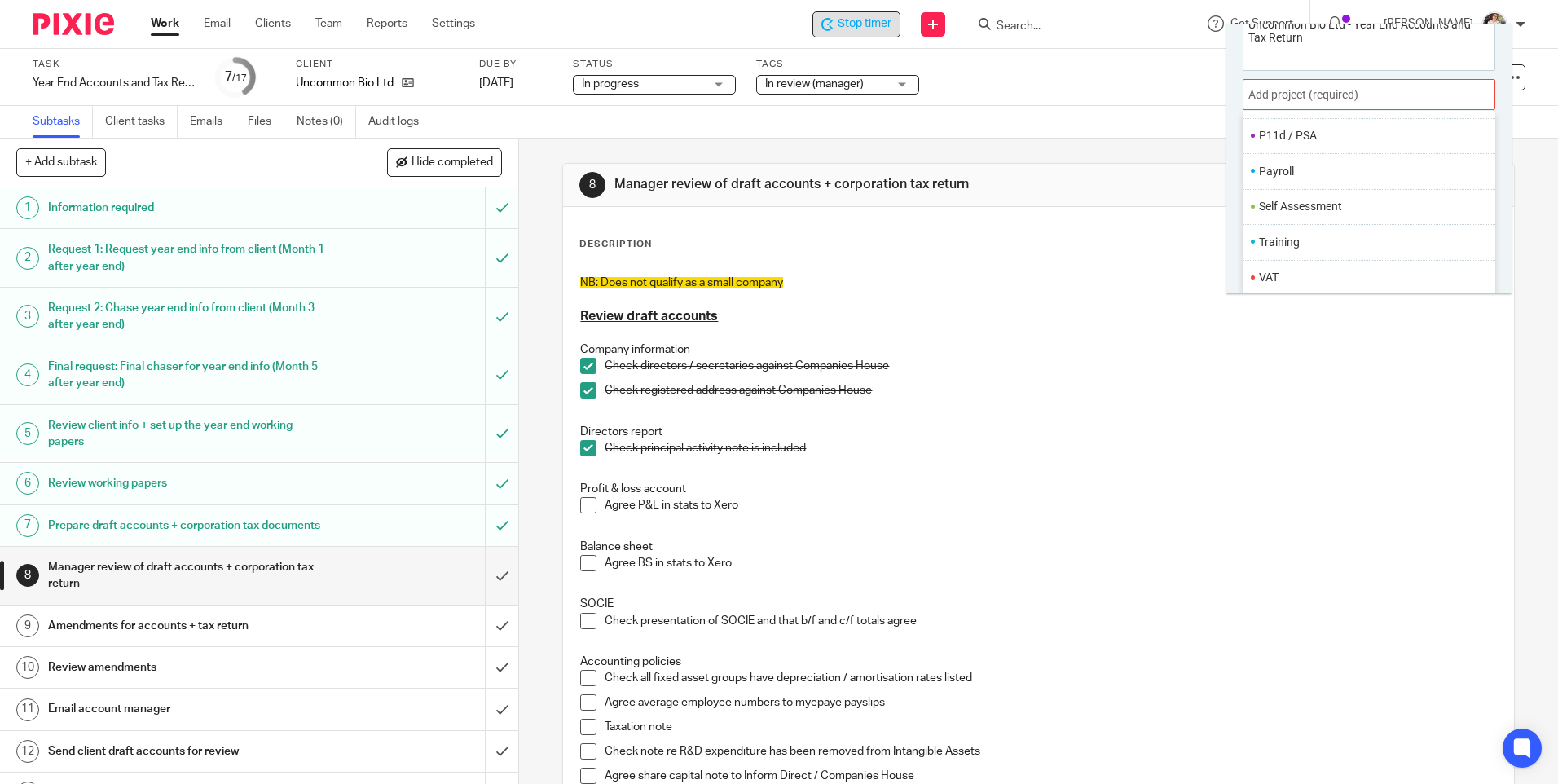
scroll to position [81, 0]
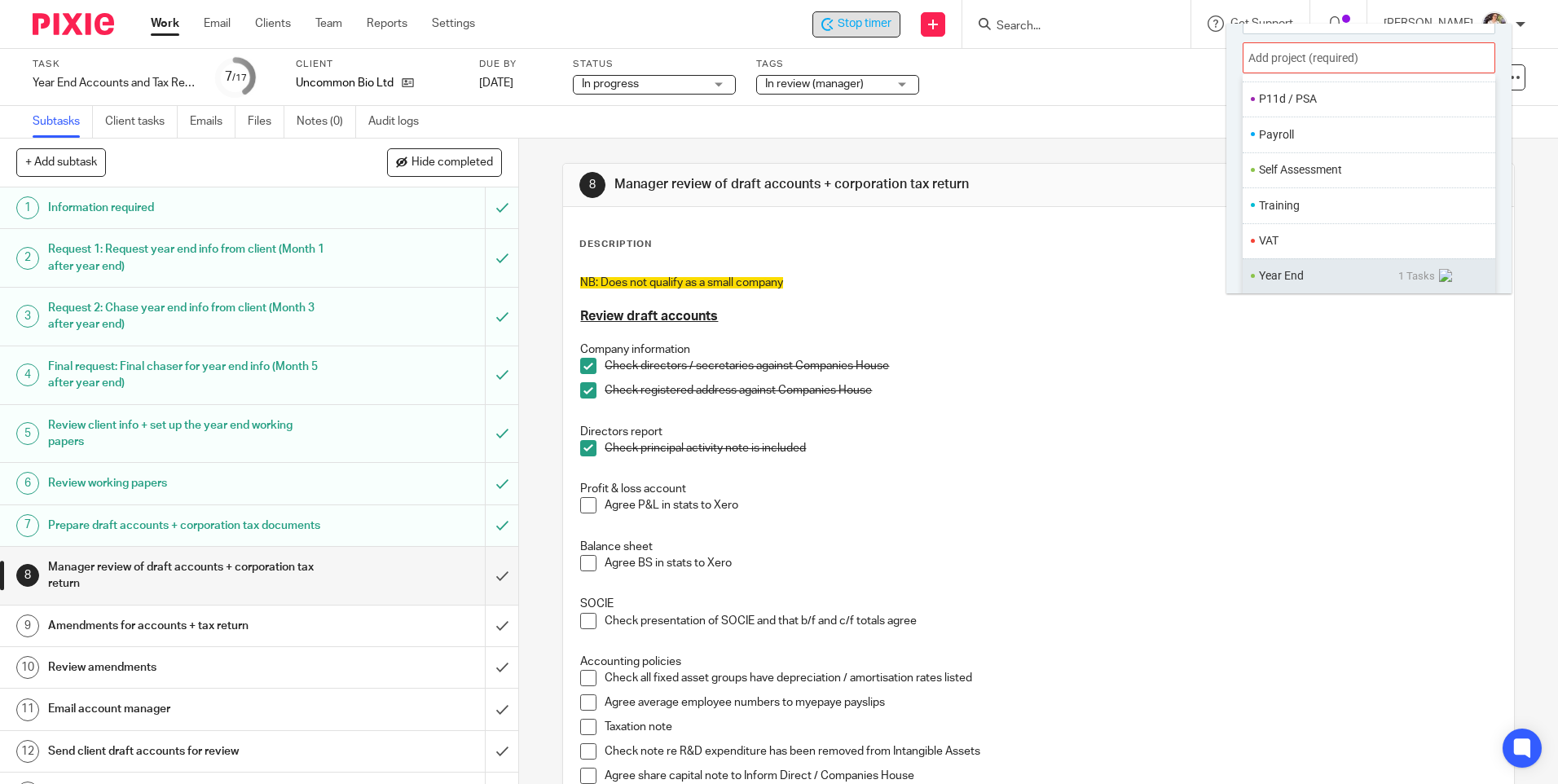
click at [1282, 274] on li "Year End" at bounding box center [1328, 276] width 140 height 17
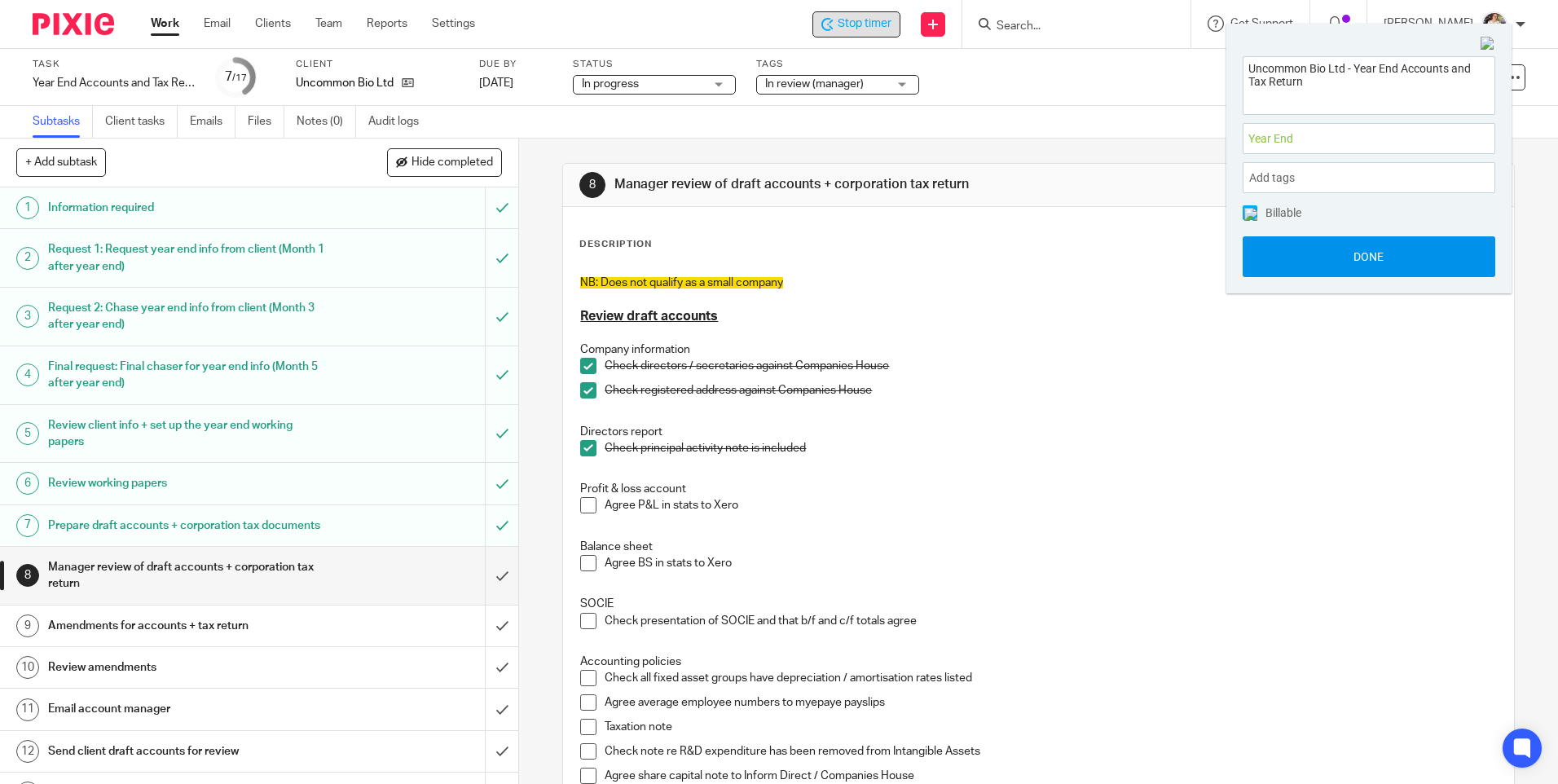
click at [1295, 256] on button "Done" at bounding box center [1369, 257] width 252 height 40
